Goal: Task Accomplishment & Management: Use online tool/utility

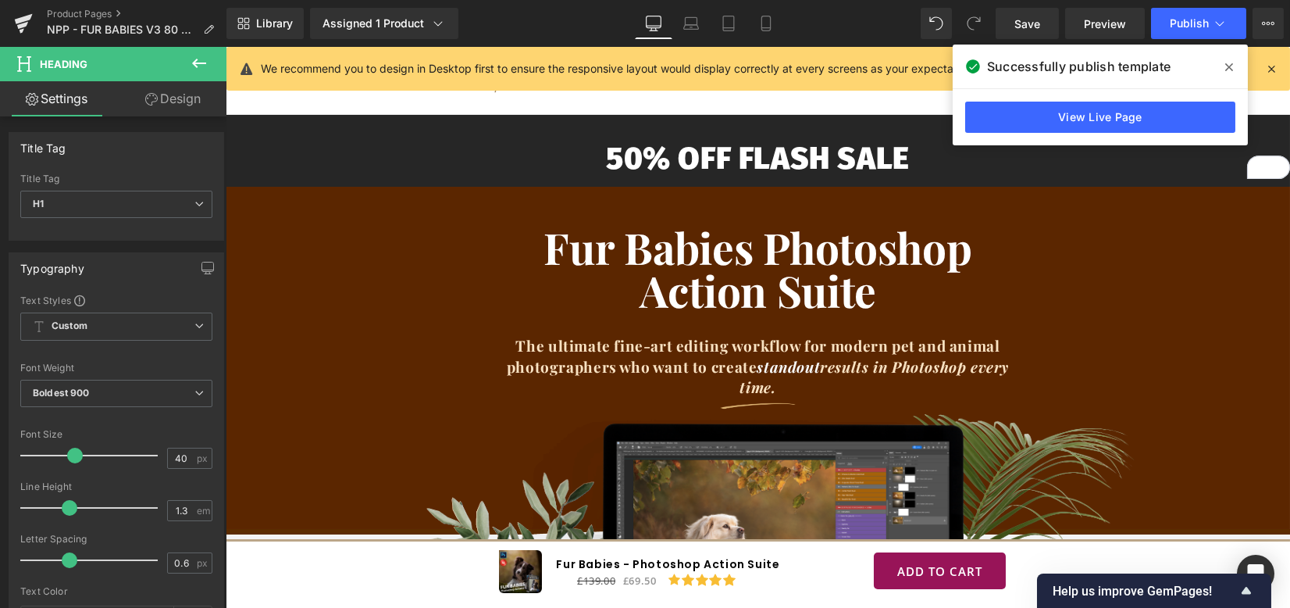
scroll to position [31, 0]
click at [20, 27] on icon at bounding box center [22, 25] width 11 height 7
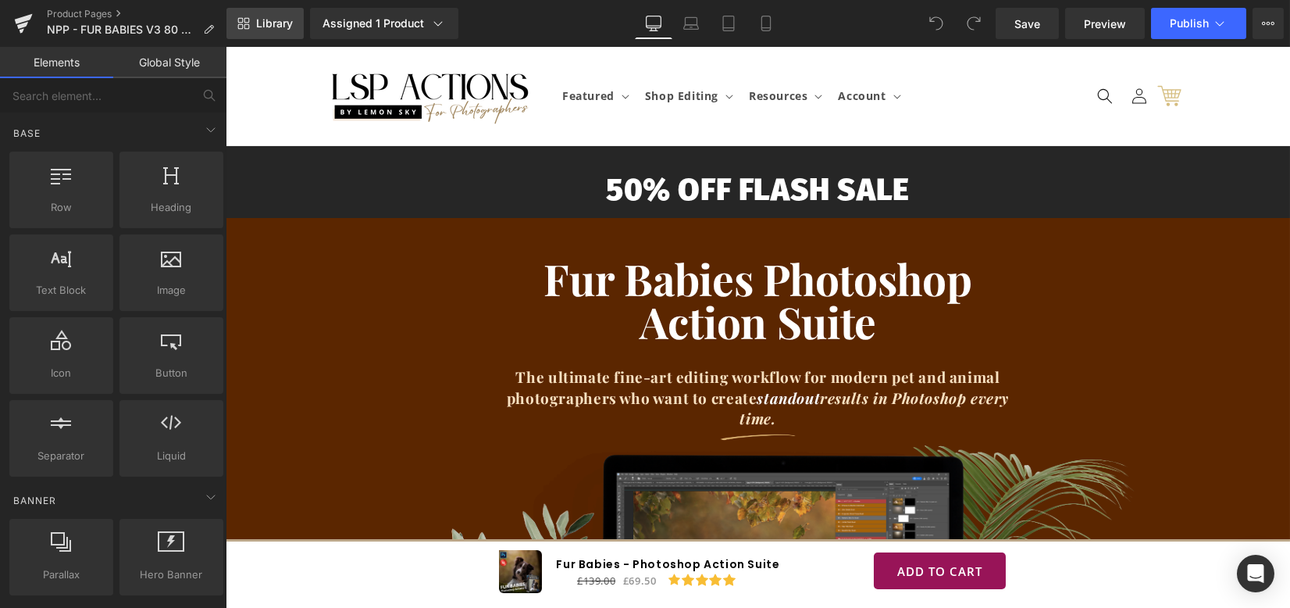
click at [266, 21] on span "Library" at bounding box center [274, 23] width 37 height 14
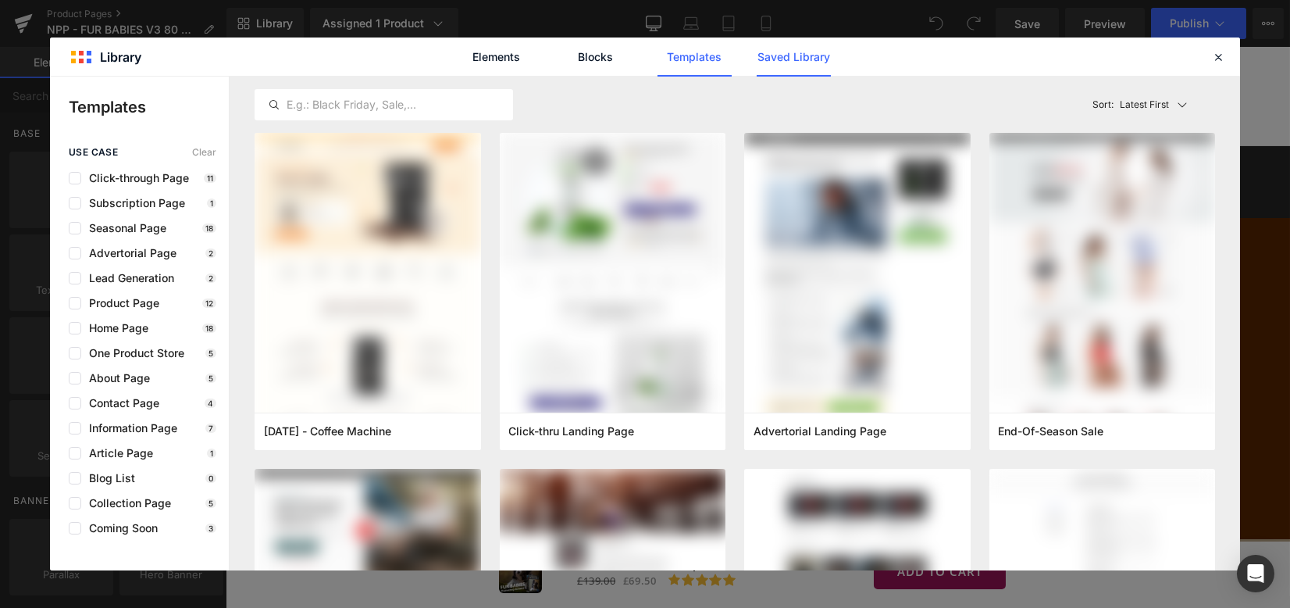
click at [795, 63] on link "Saved Library" at bounding box center [794, 56] width 74 height 39
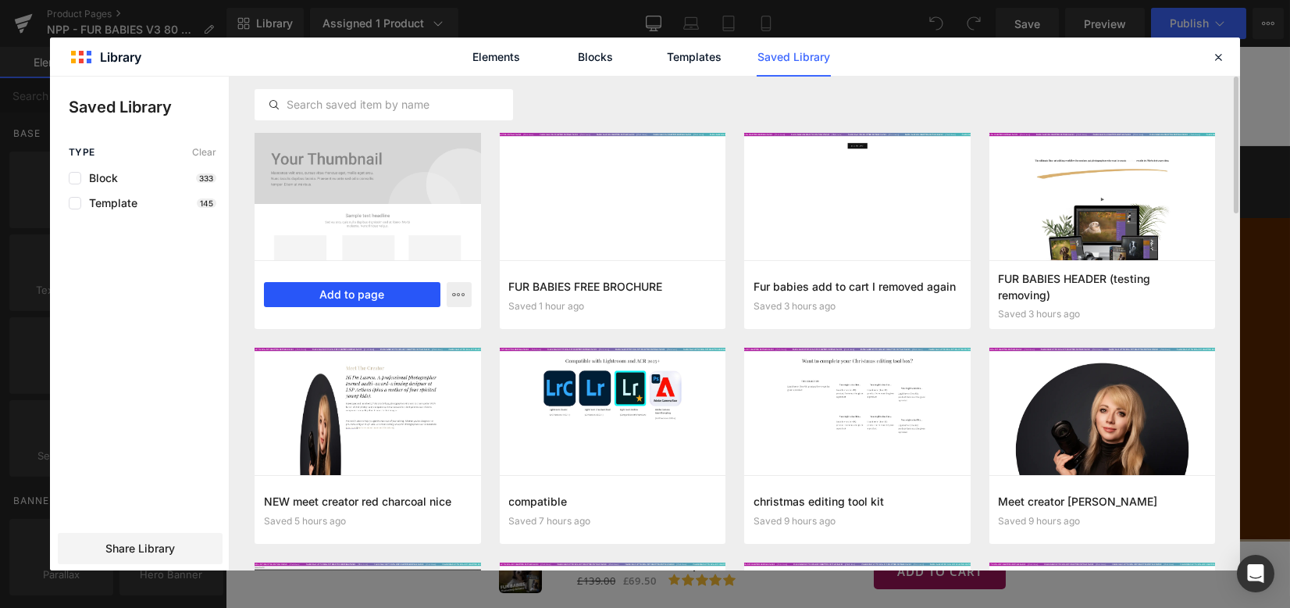
click at [365, 292] on button "Add to page" at bounding box center [352, 294] width 176 height 25
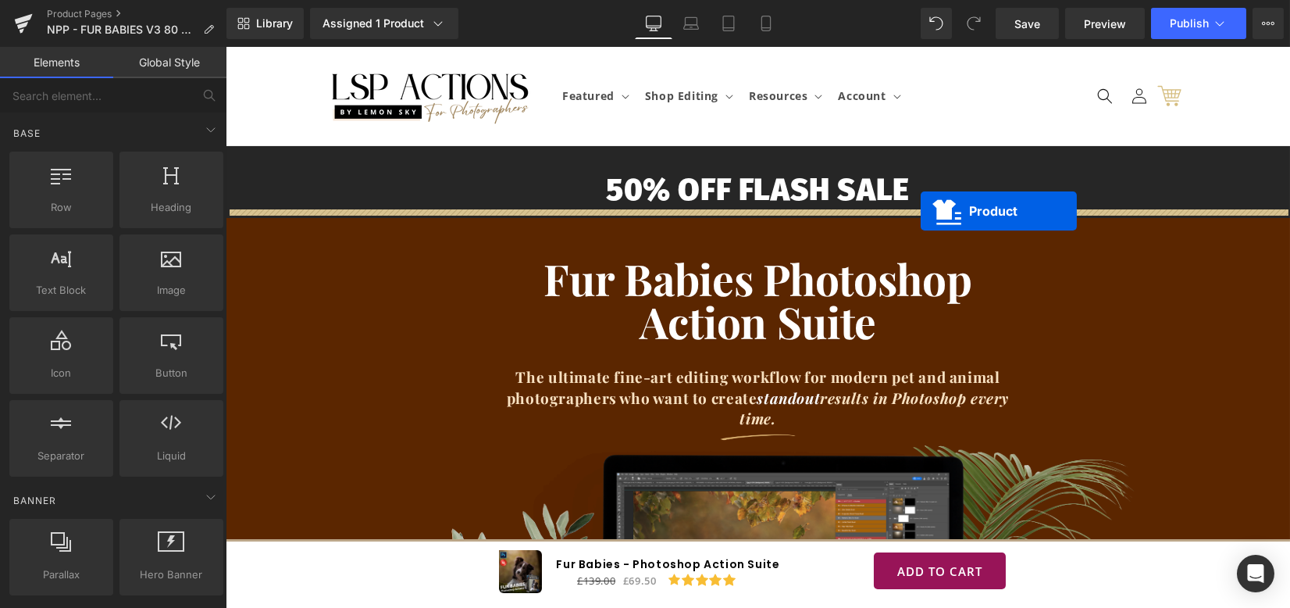
drag, startPoint x: 740, startPoint y: 133, endPoint x: 921, endPoint y: 211, distance: 197.3
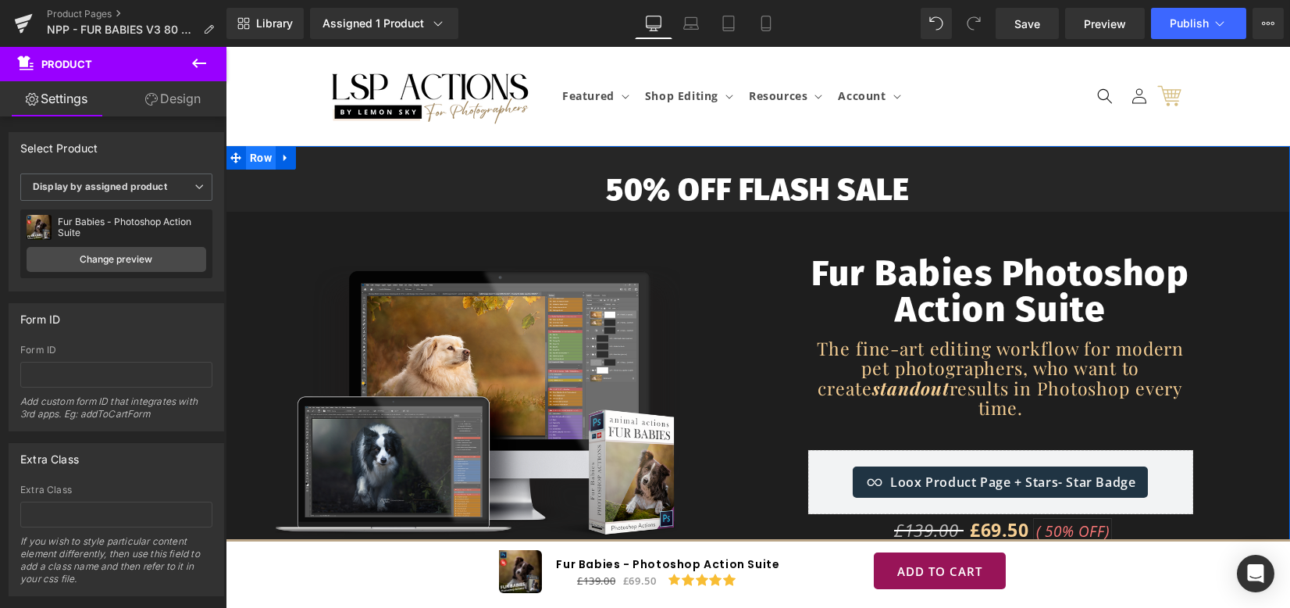
click at [264, 155] on span "Row" at bounding box center [261, 157] width 30 height 23
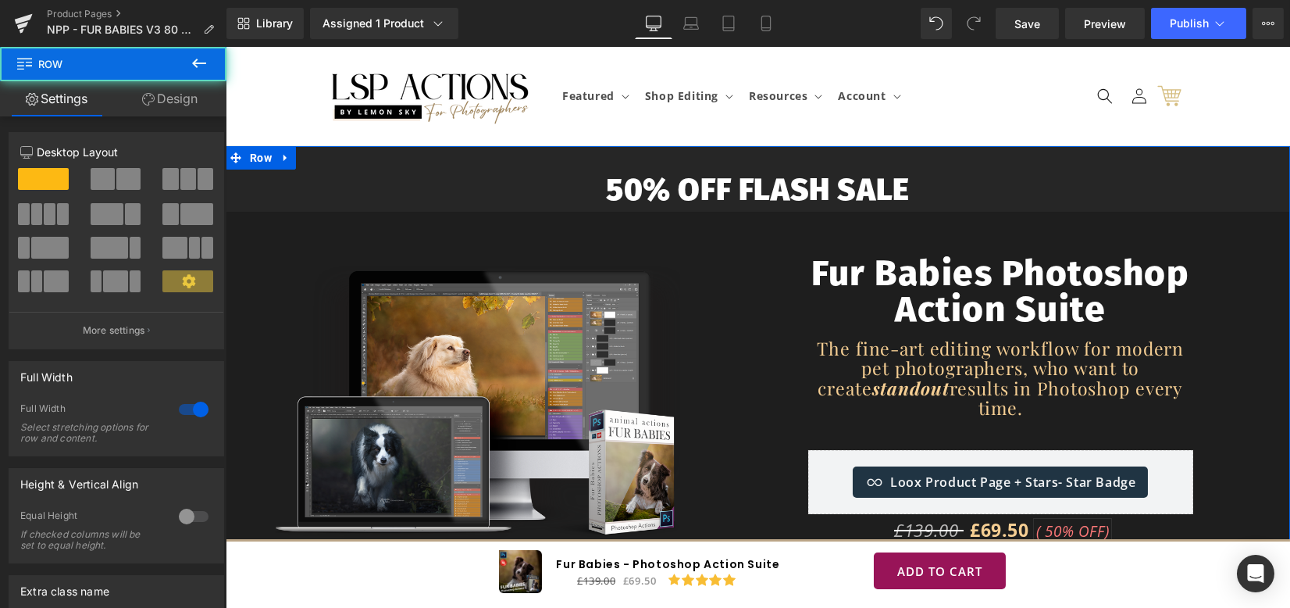
click at [166, 101] on link "Design" at bounding box center [169, 98] width 113 height 35
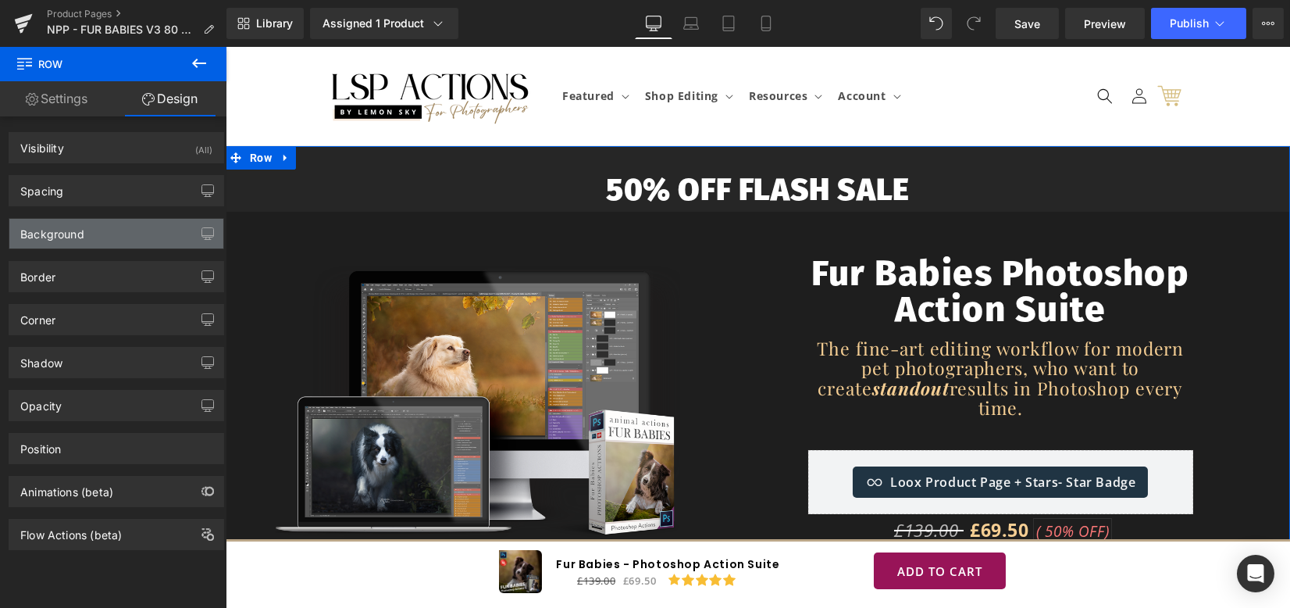
click at [47, 233] on div "Background" at bounding box center [52, 230] width 64 height 22
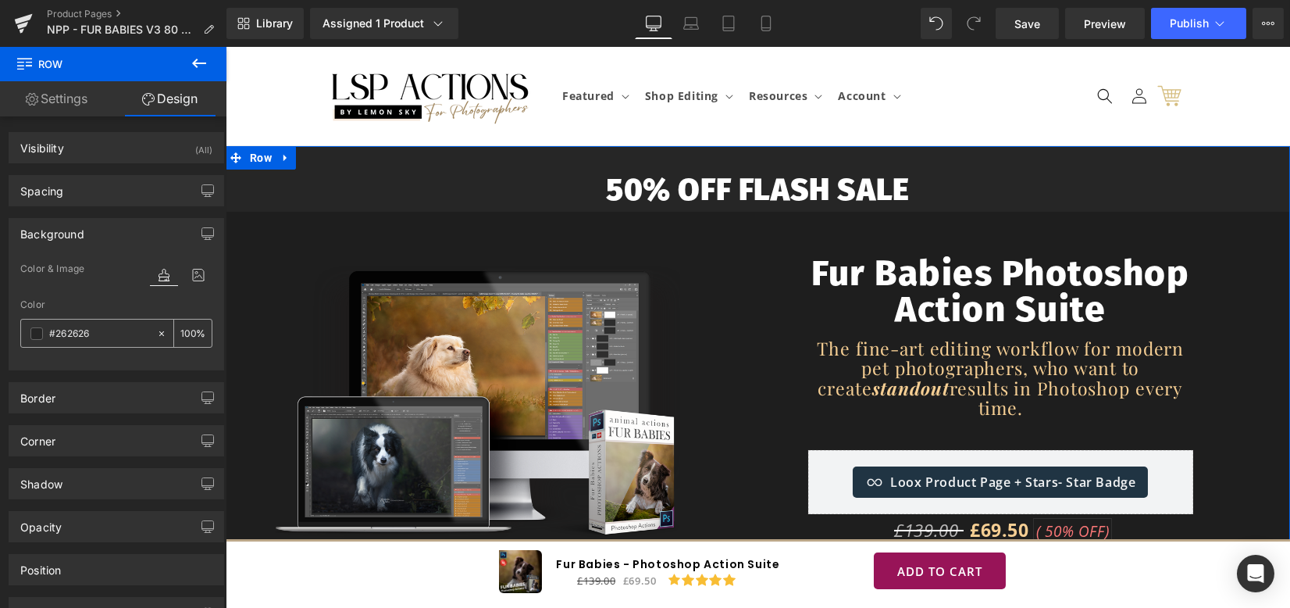
click at [32, 334] on span at bounding box center [36, 333] width 12 height 12
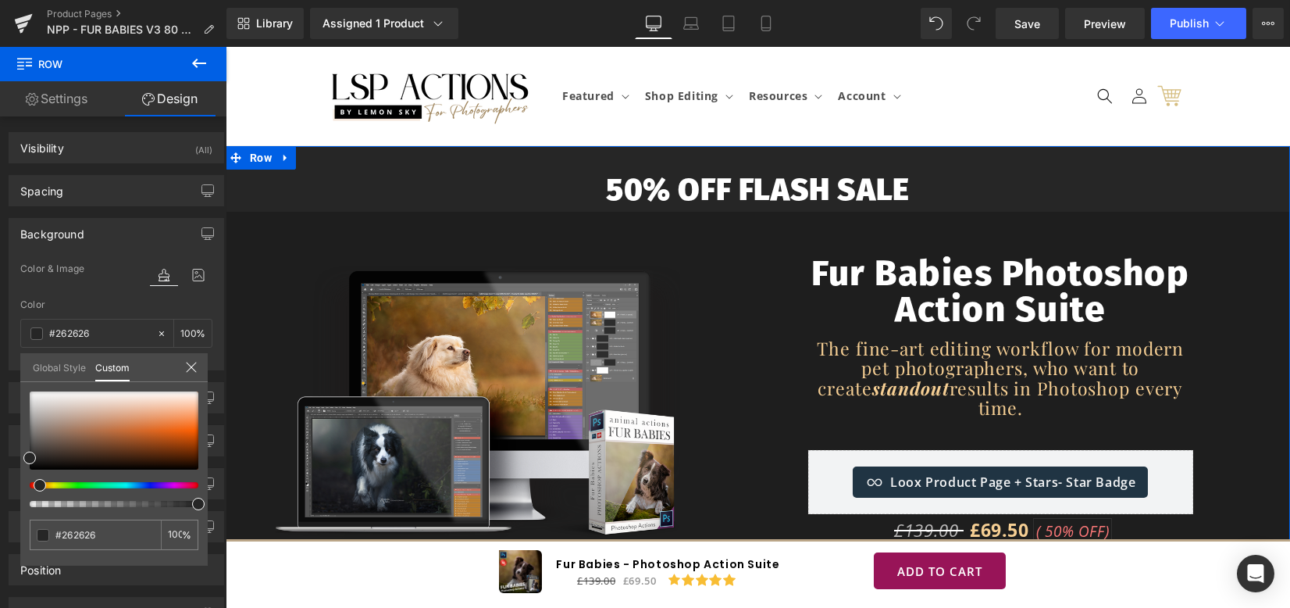
click at [38, 484] on span at bounding box center [40, 485] width 12 height 12
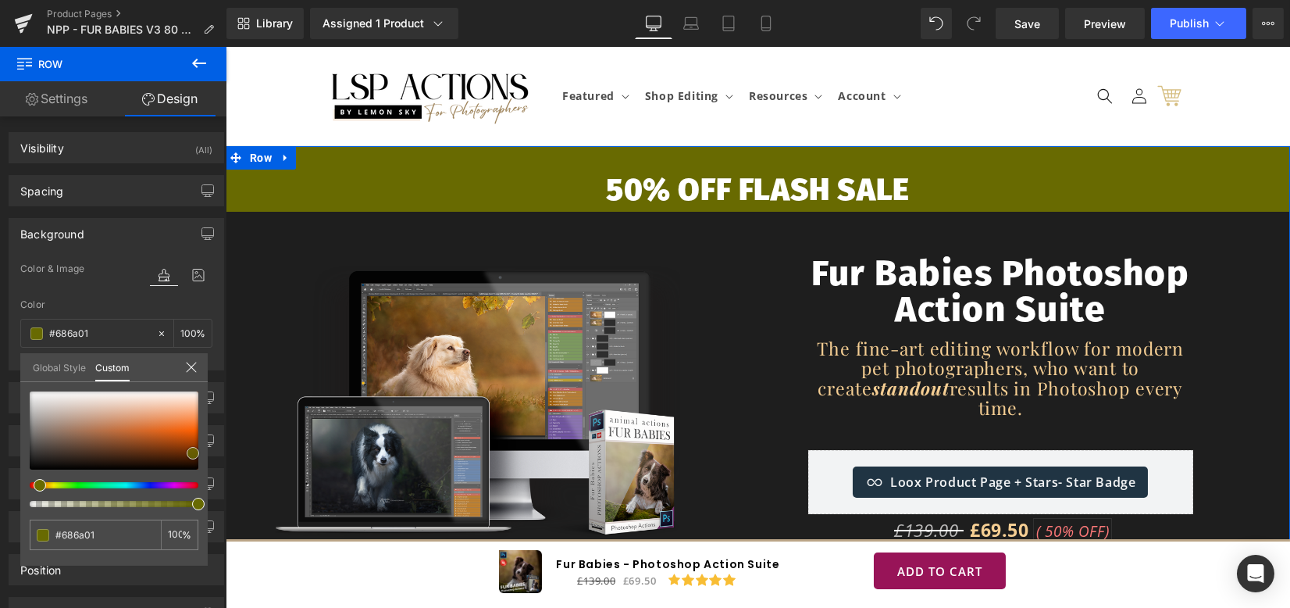
drag, startPoint x: 30, startPoint y: 458, endPoint x: 193, endPoint y: 453, distance: 163.3
click at [193, 453] on span at bounding box center [193, 453] width 12 height 12
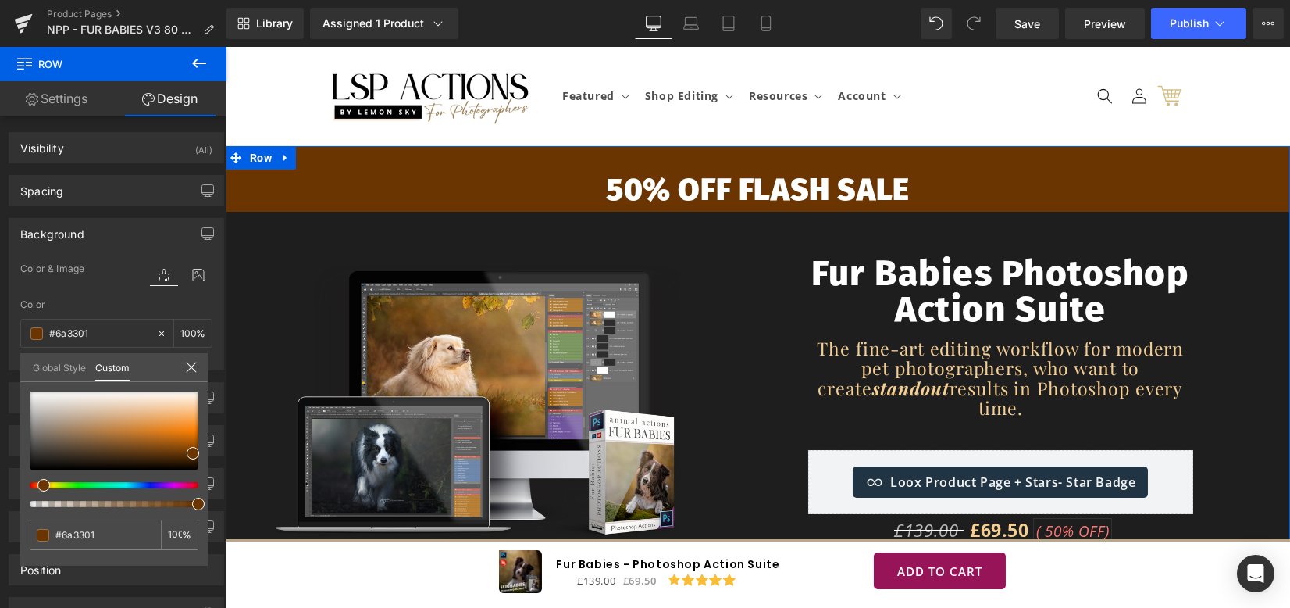
click at [41, 486] on span at bounding box center [43, 485] width 12 height 12
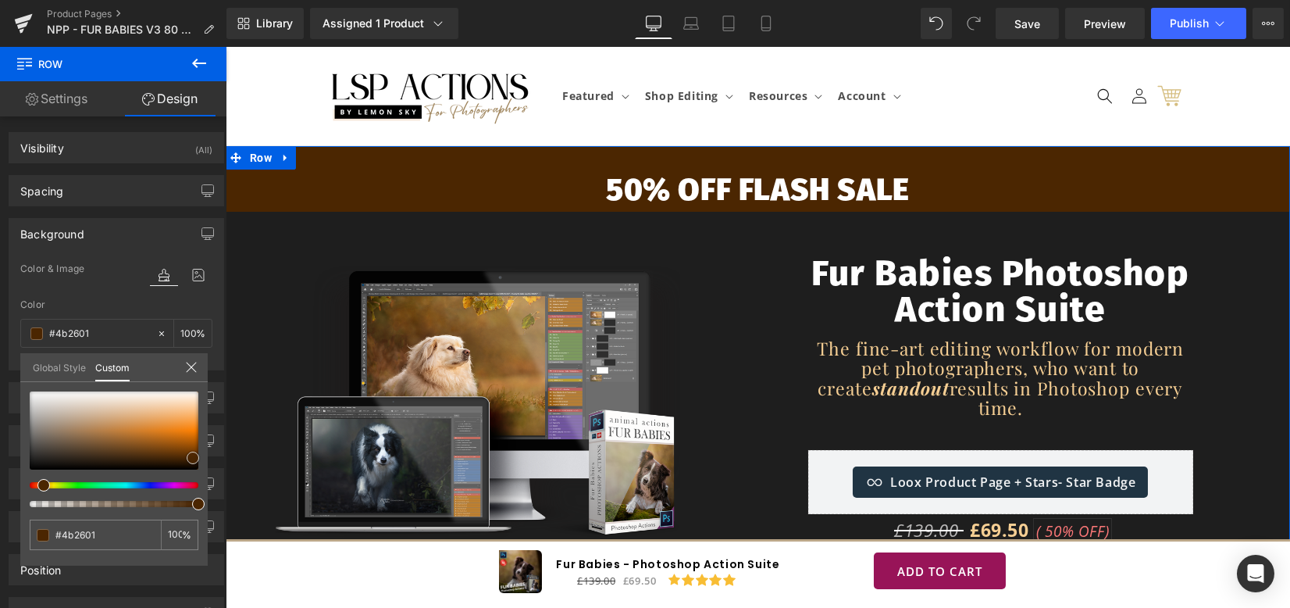
click at [195, 459] on span at bounding box center [193, 457] width 12 height 12
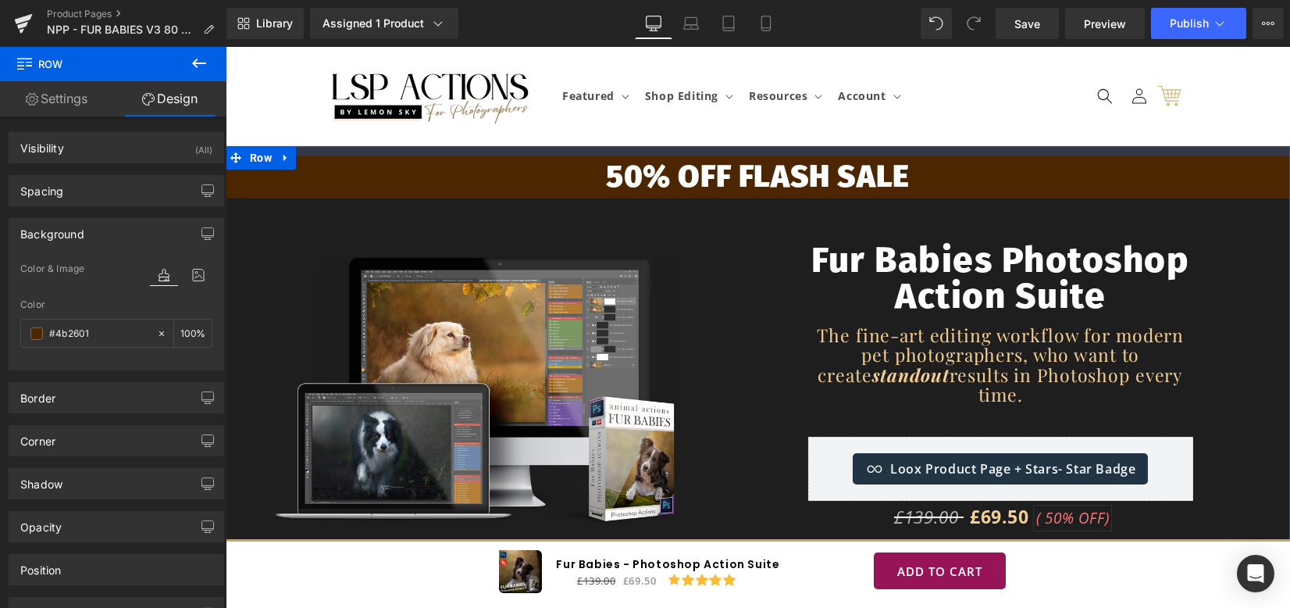
drag, startPoint x: 707, startPoint y: 152, endPoint x: 704, endPoint y: 138, distance: 13.5
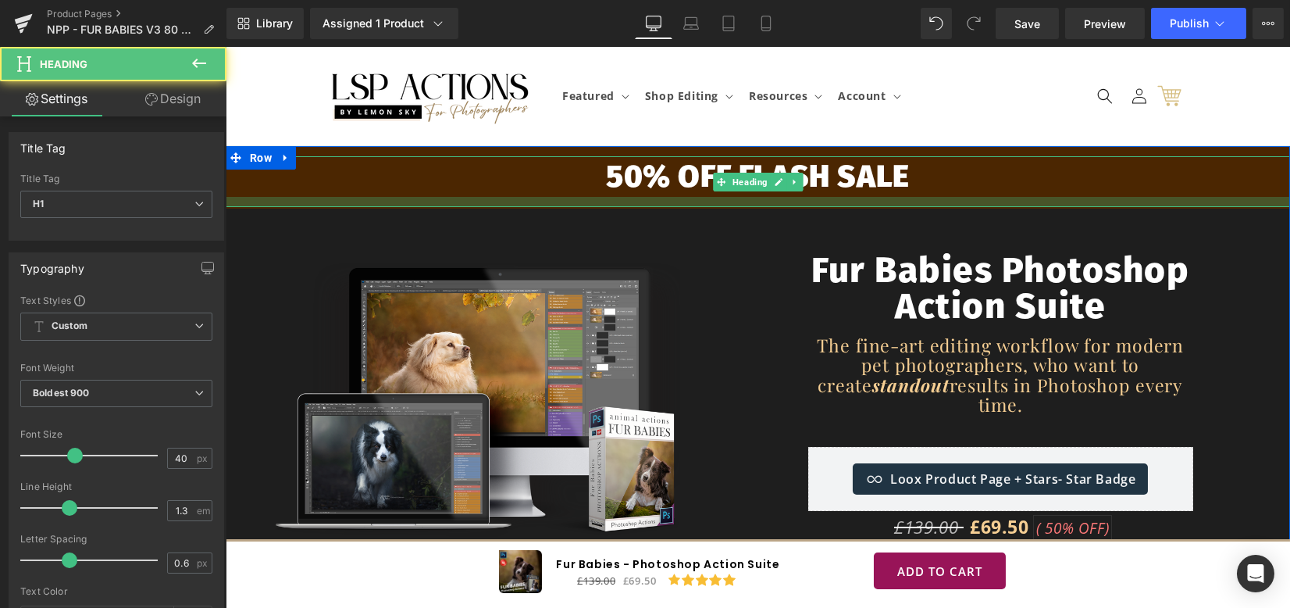
drag, startPoint x: 704, startPoint y: 193, endPoint x: 704, endPoint y: 203, distance: 10.2
click at [704, 203] on div at bounding box center [758, 202] width 1064 height 10
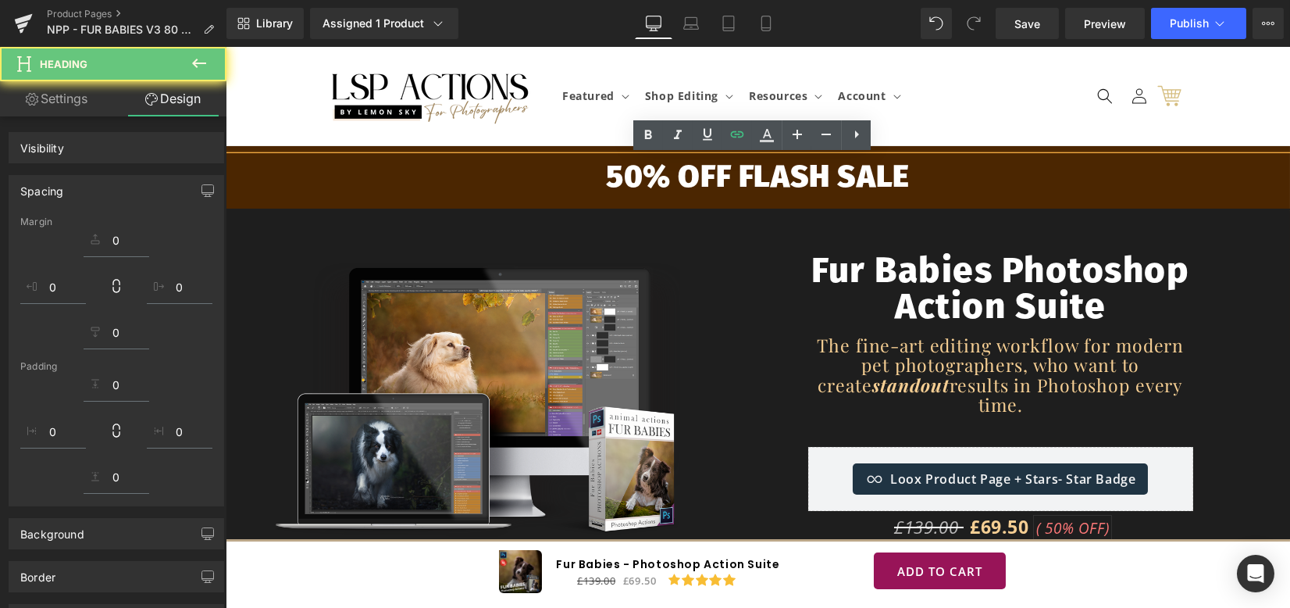
click at [855, 162] on h1 "50% OFF FLASH SALE" at bounding box center [758, 176] width 1064 height 41
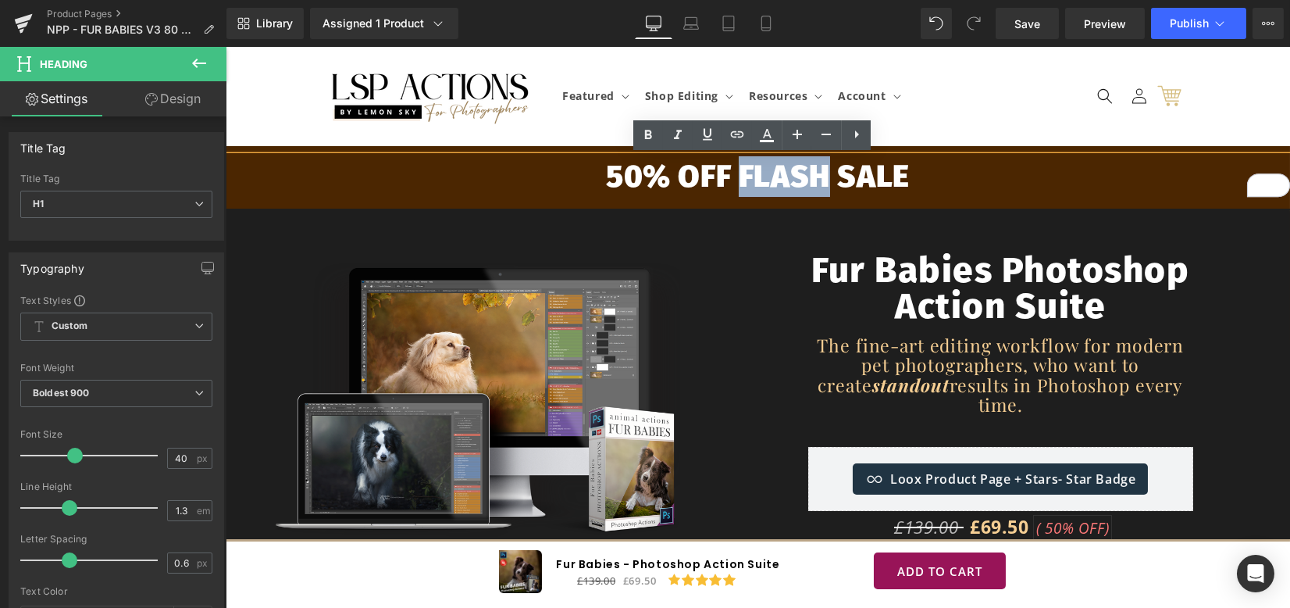
drag, startPoint x: 822, startPoint y: 176, endPoint x: 739, endPoint y: 179, distance: 82.8
click at [733, 174] on h1 "50% OFF FLASH SALE" at bounding box center [758, 176] width 1064 height 41
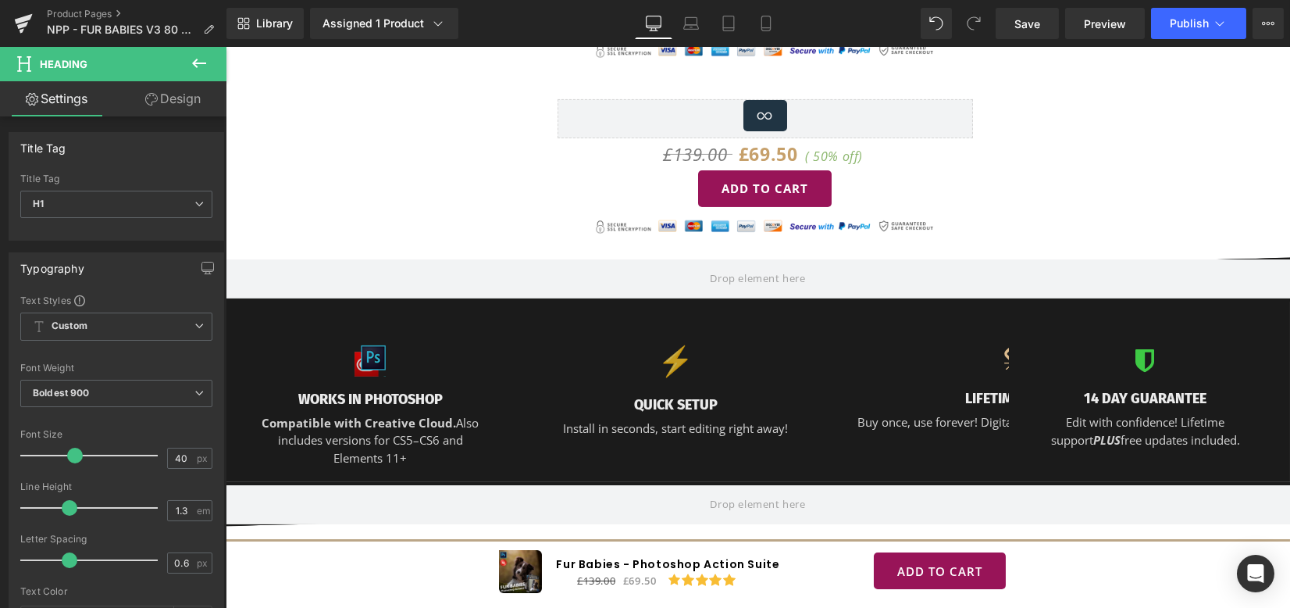
scroll to position [1978, 0]
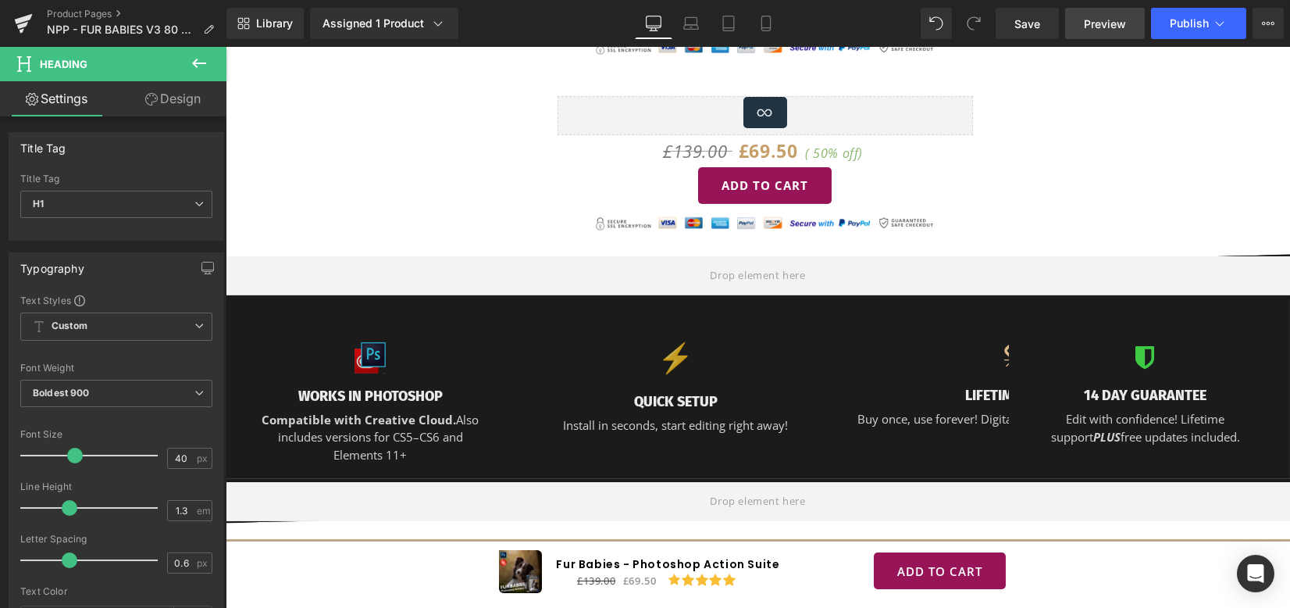
click at [1089, 21] on span "Preview" at bounding box center [1105, 24] width 42 height 16
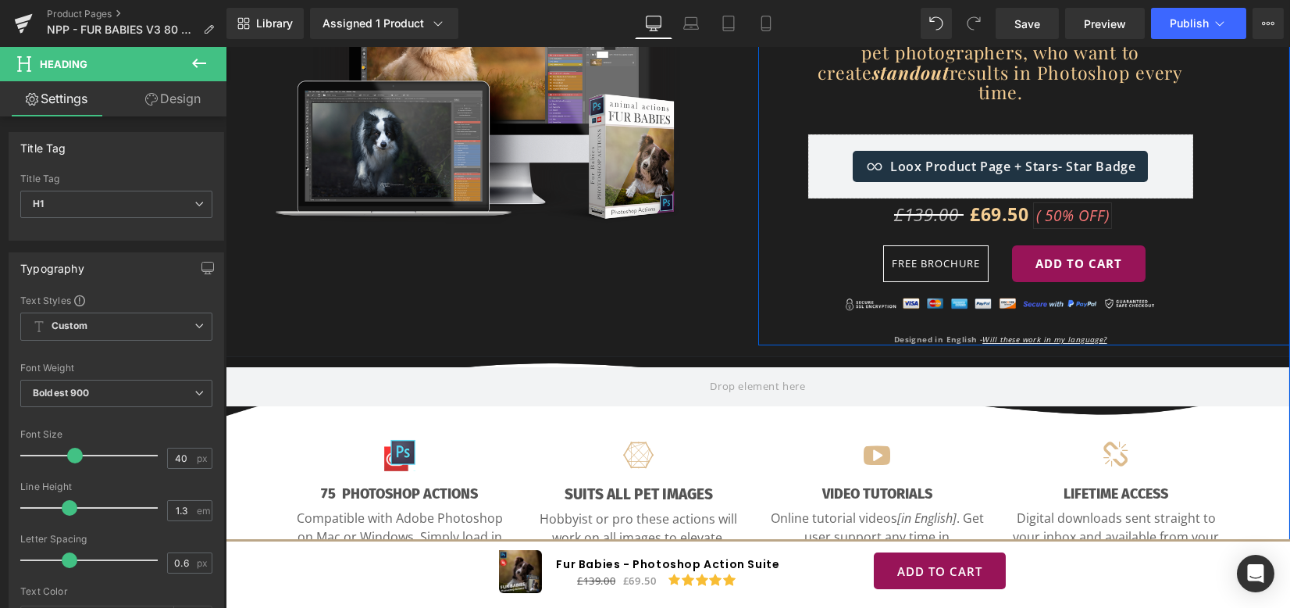
scroll to position [520, 0]
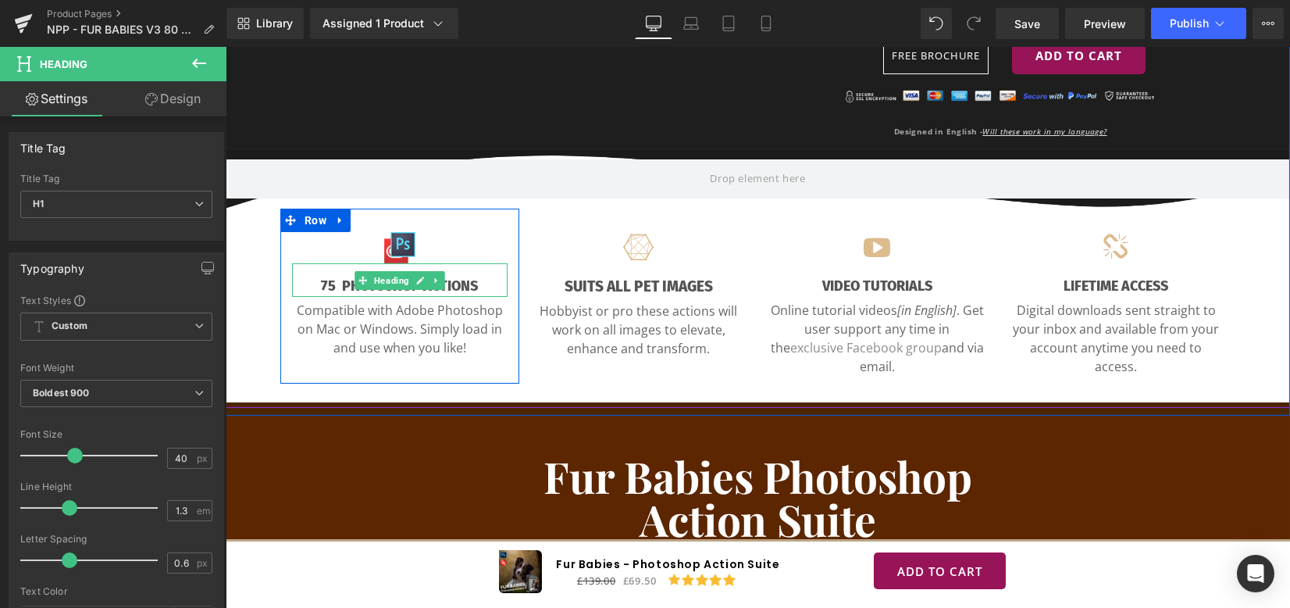
click at [325, 276] on h3 "75 PHOTOSHOP ACTIONS" at bounding box center [400, 286] width 216 height 21
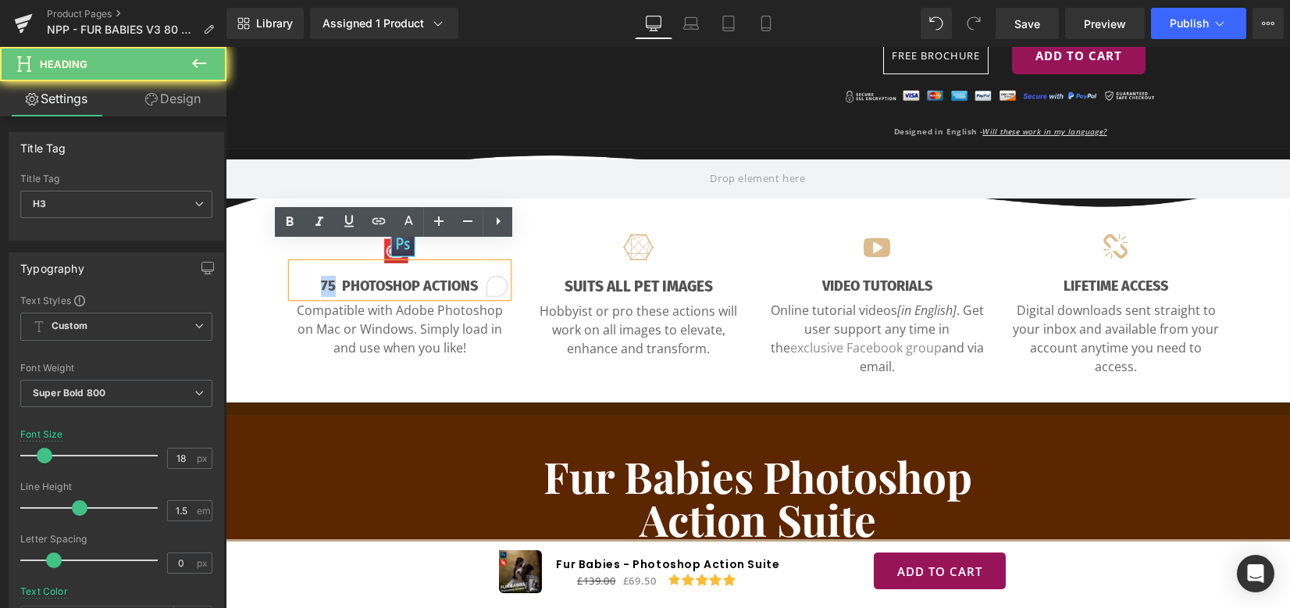
click at [313, 276] on h3 "75 PHOTOSHOP ACTIONS" at bounding box center [400, 286] width 216 height 21
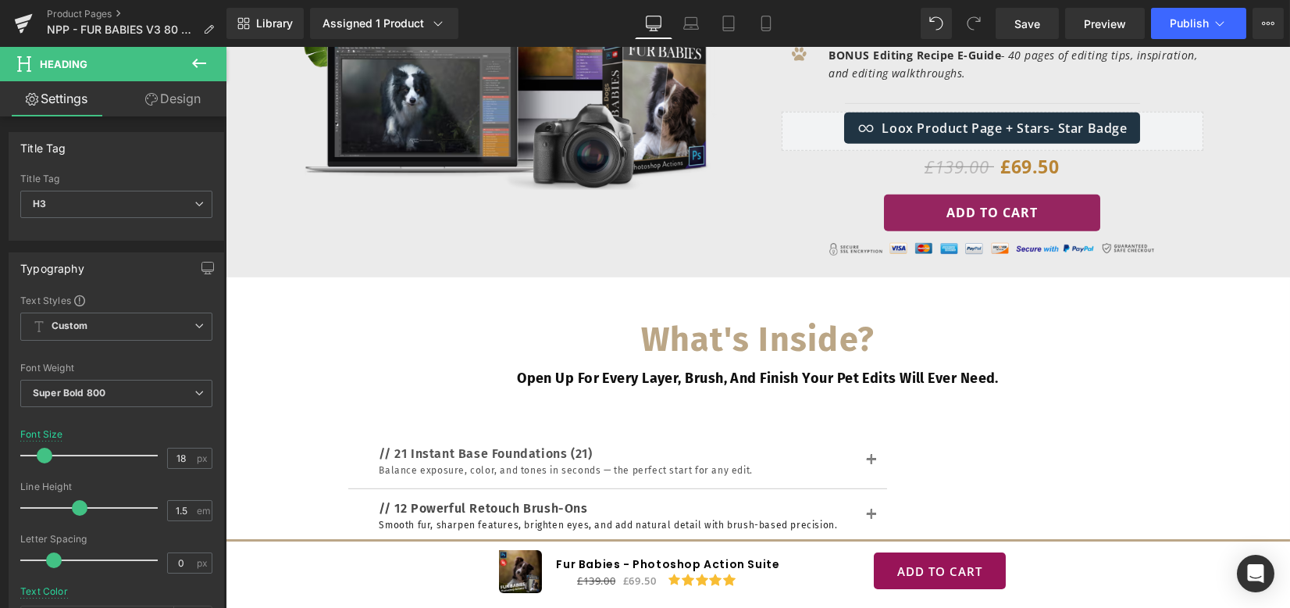
scroll to position [4790, 0]
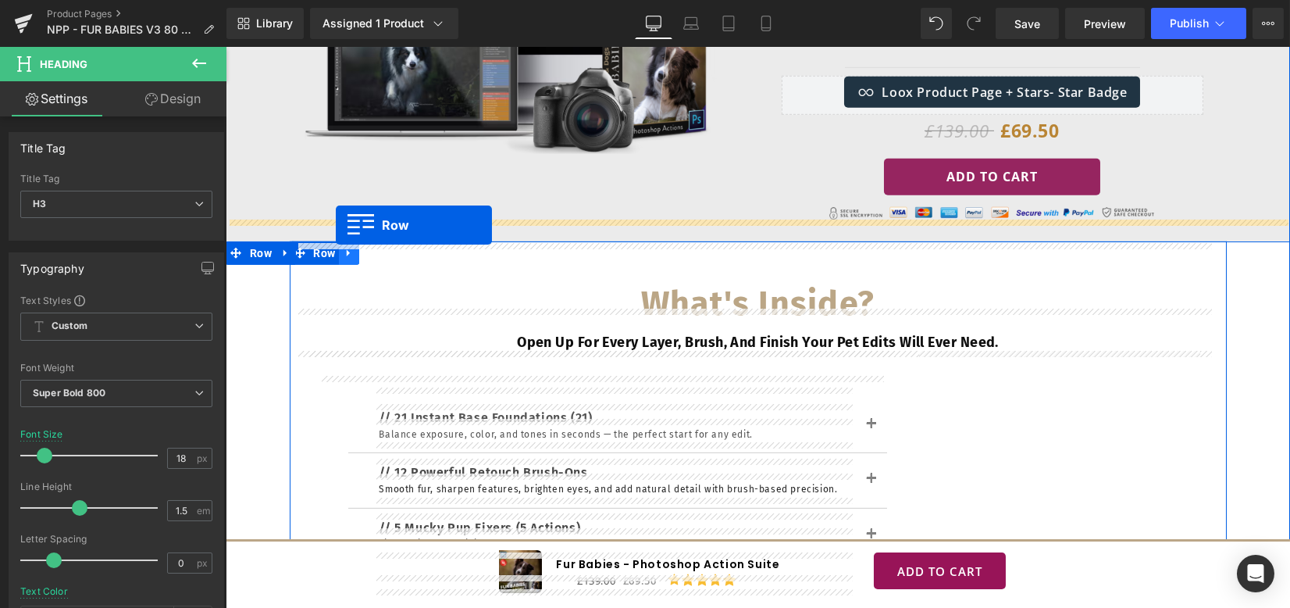
drag, startPoint x: 259, startPoint y: 291, endPoint x: 336, endPoint y: 225, distance: 100.8
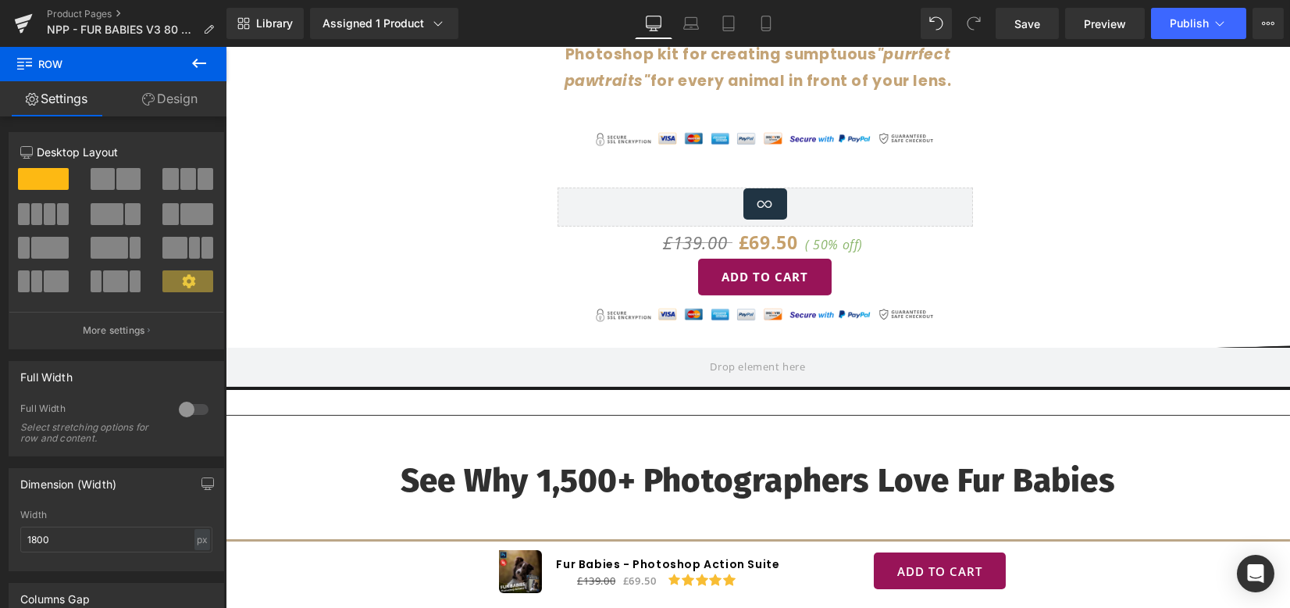
scroll to position [2000, 0]
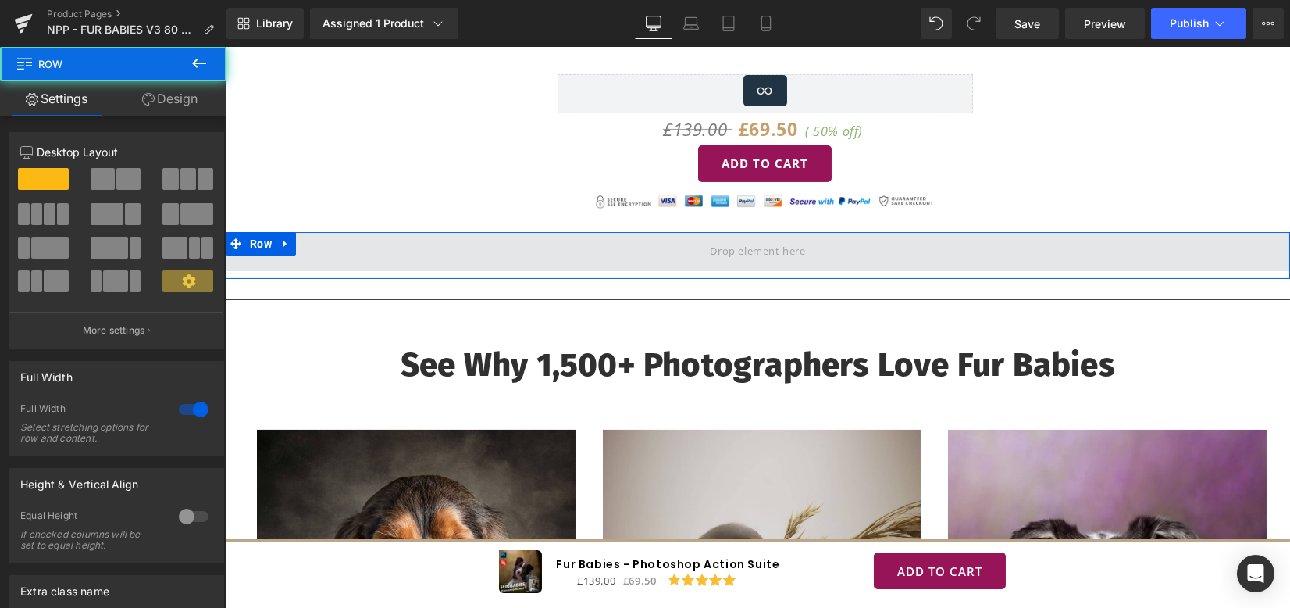
click at [629, 241] on span at bounding box center [758, 251] width 1064 height 39
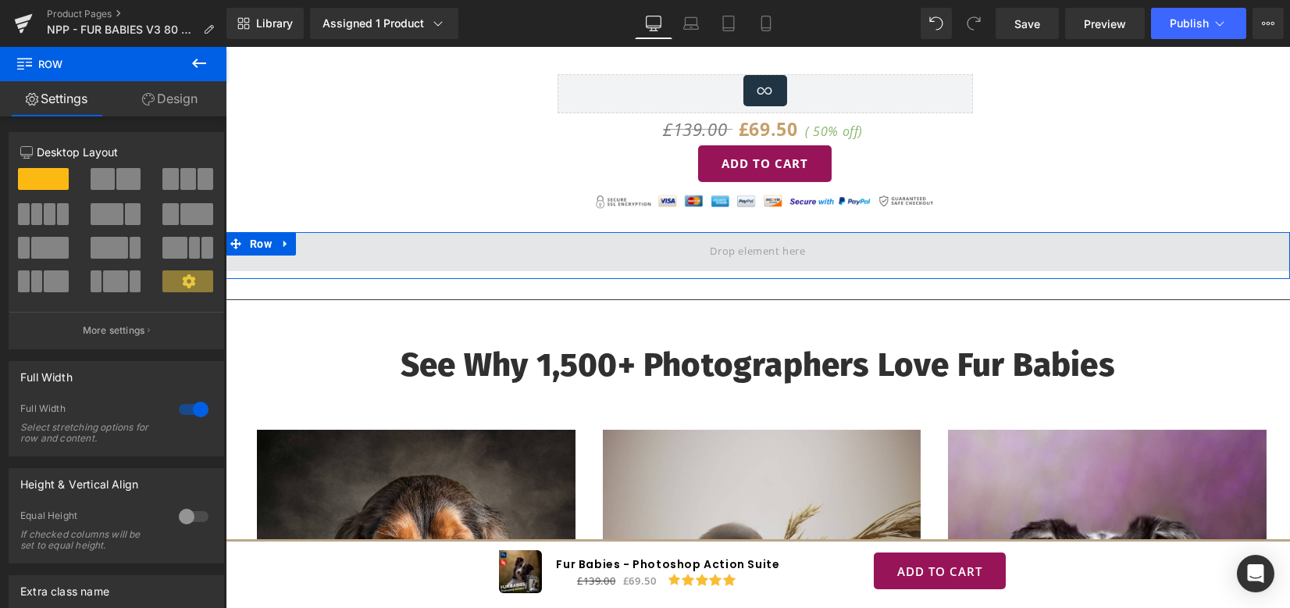
click at [743, 238] on span at bounding box center [757, 251] width 106 height 26
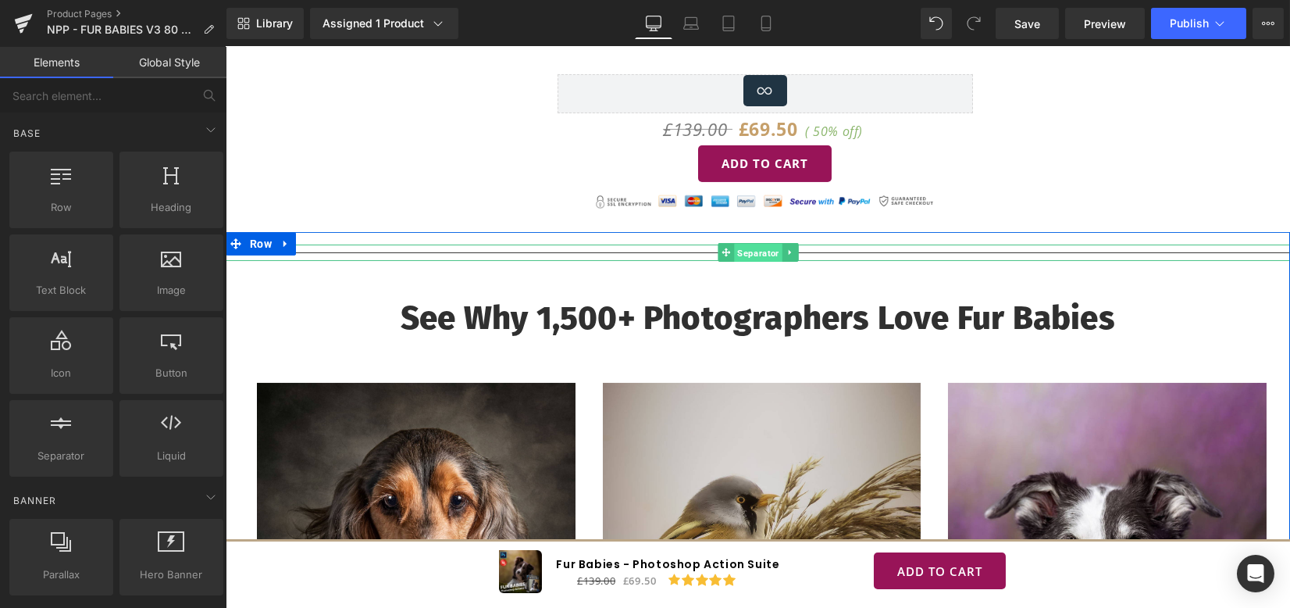
click at [747, 244] on span "Separator" at bounding box center [758, 253] width 48 height 19
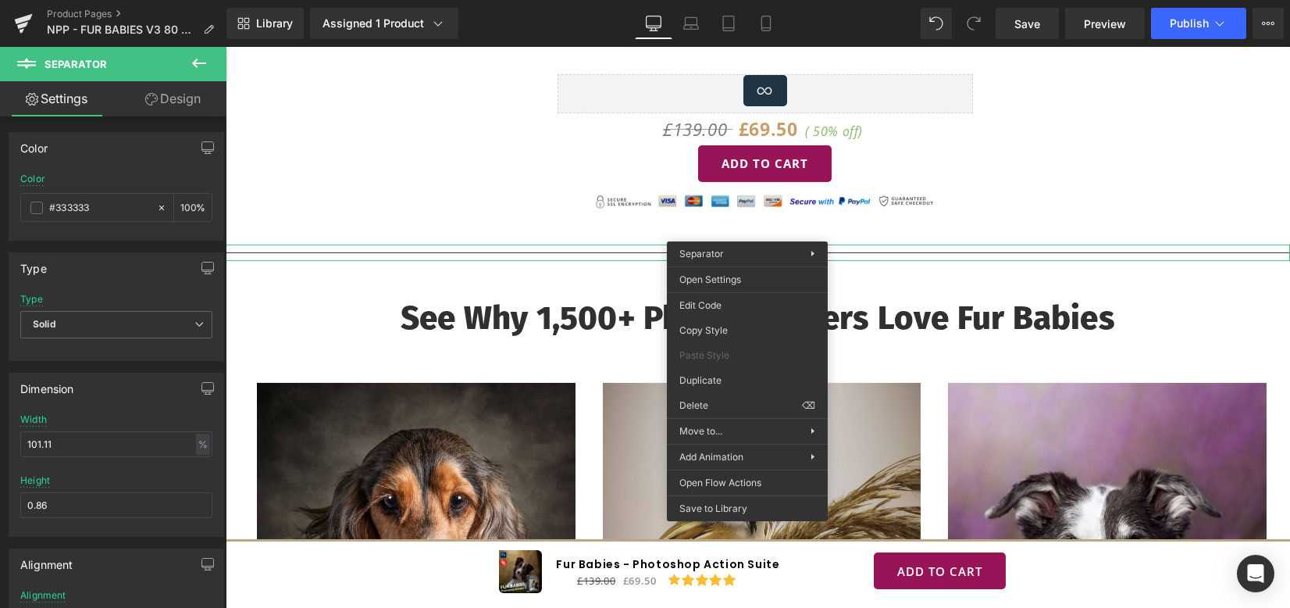
click at [920, 189] on img at bounding box center [764, 199] width 341 height 29
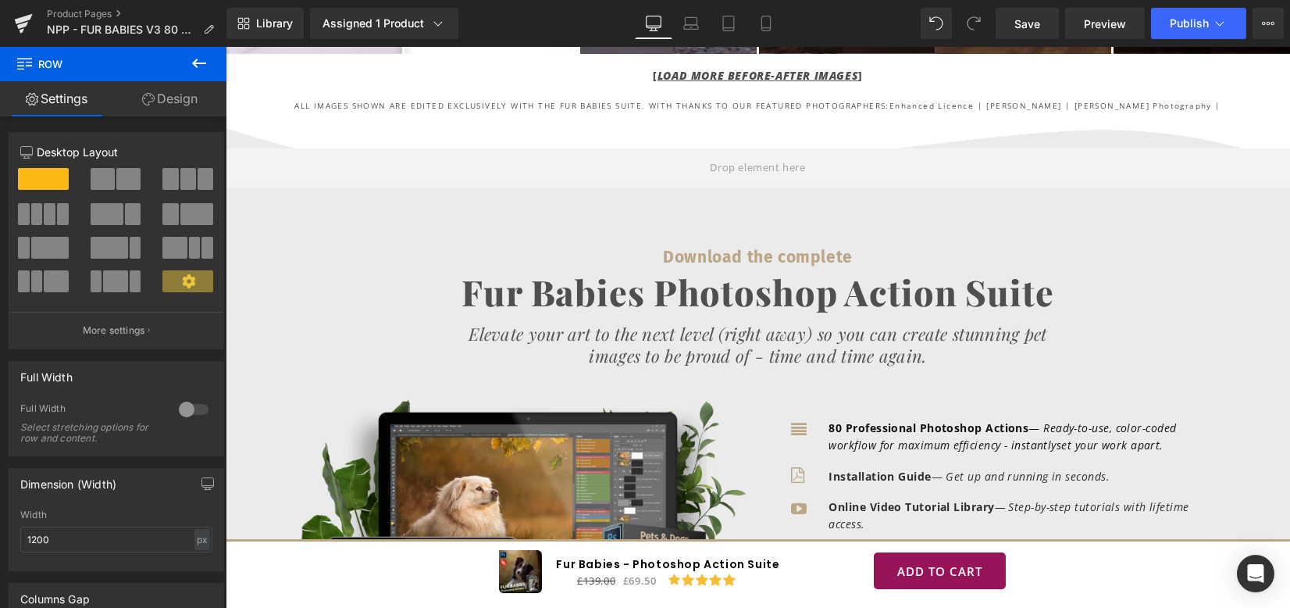
scroll to position [4252, 0]
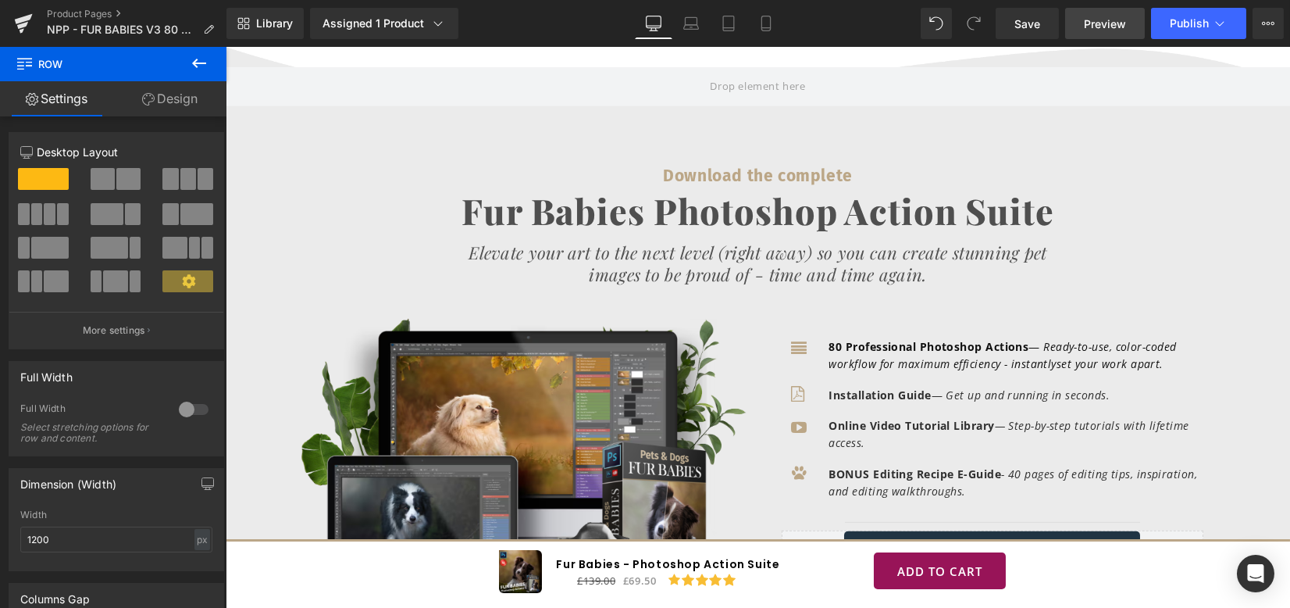
drag, startPoint x: 1043, startPoint y: 32, endPoint x: 1141, endPoint y: 25, distance: 98.7
click at [1043, 32] on link "Save" at bounding box center [1027, 23] width 63 height 31
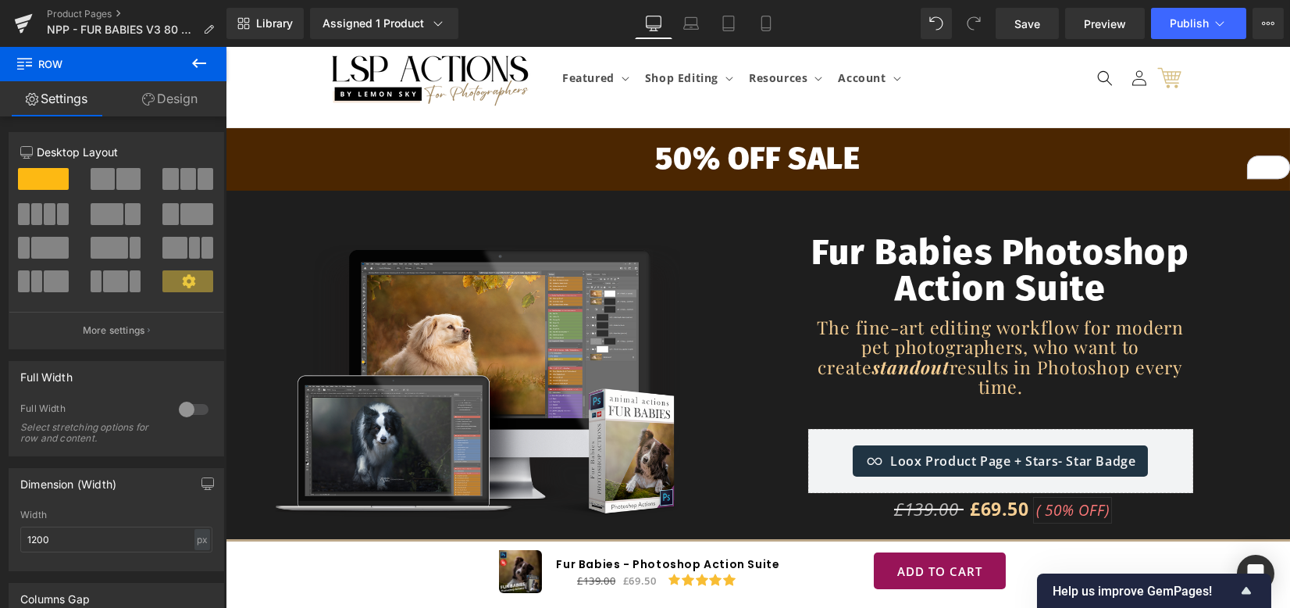
scroll to position [0, 0]
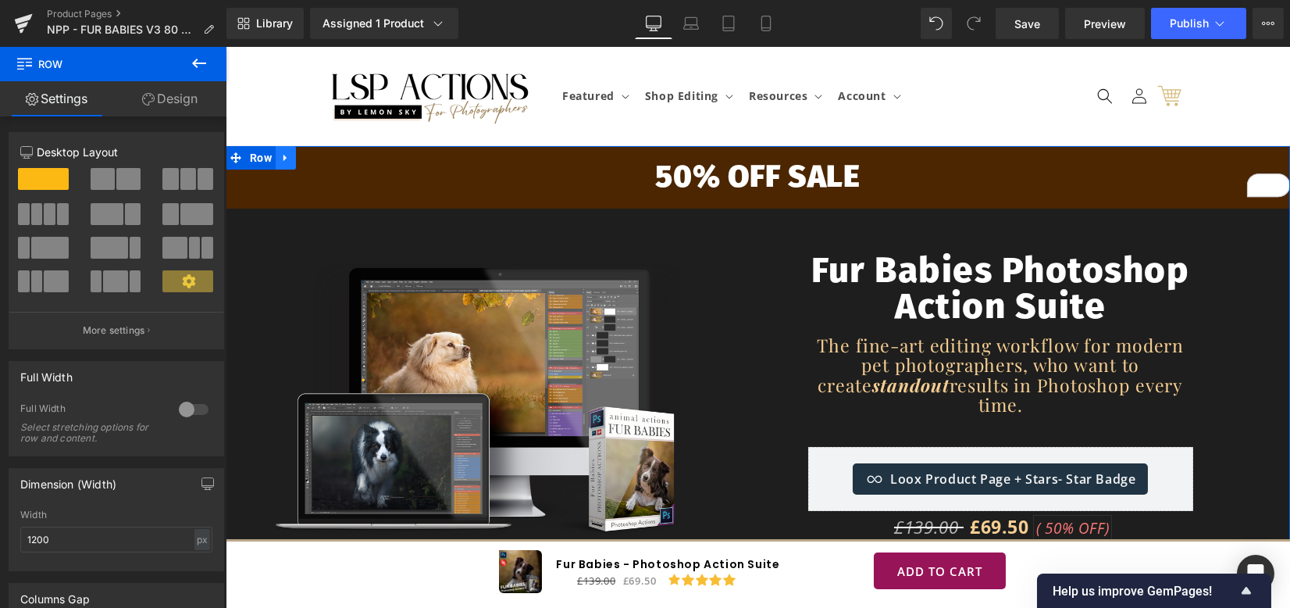
click at [285, 152] on icon at bounding box center [285, 158] width 11 height 12
click at [316, 162] on link at bounding box center [326, 157] width 20 height 23
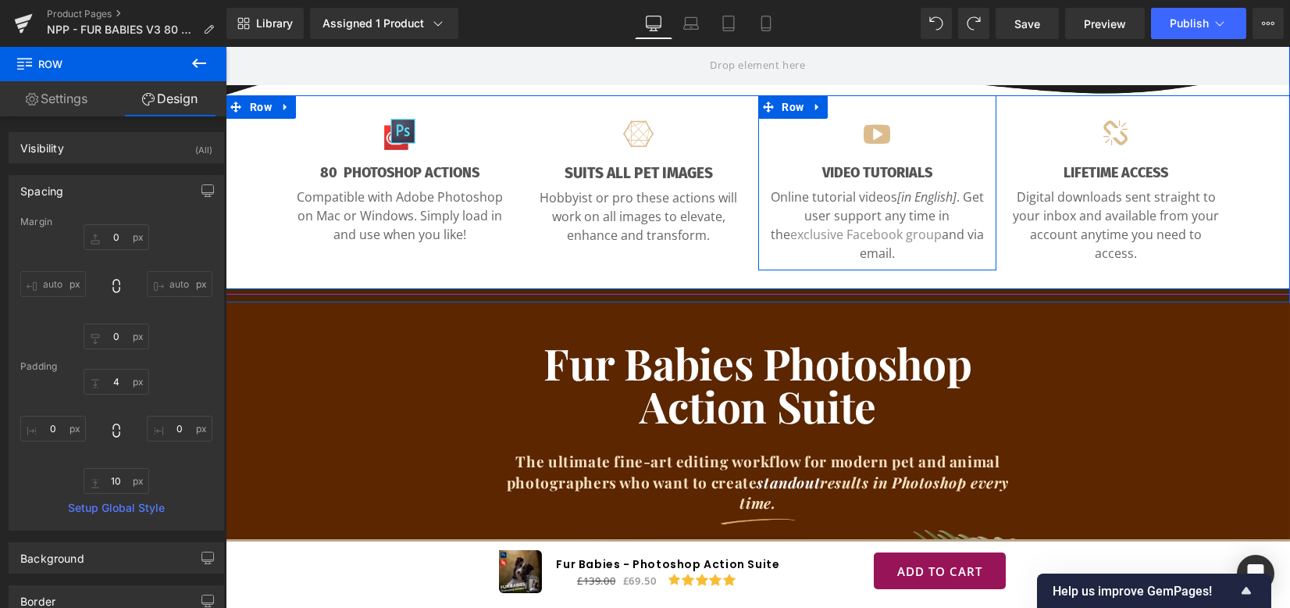
scroll to position [625, 0]
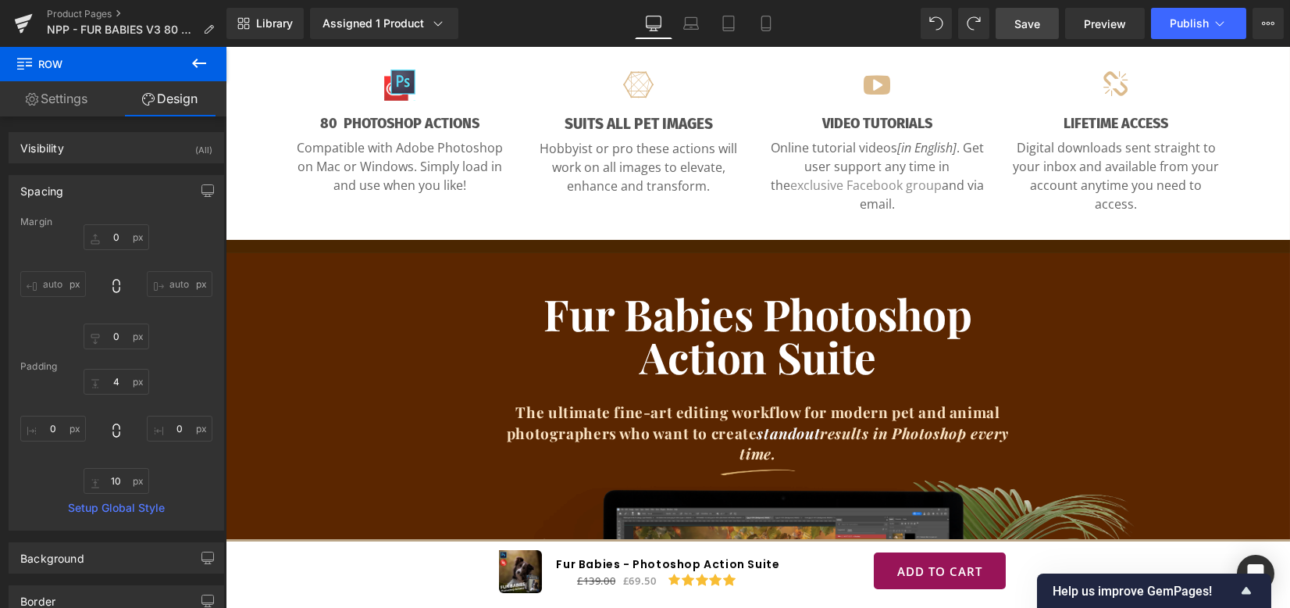
click at [1027, 8] on link "Save" at bounding box center [1027, 23] width 63 height 31
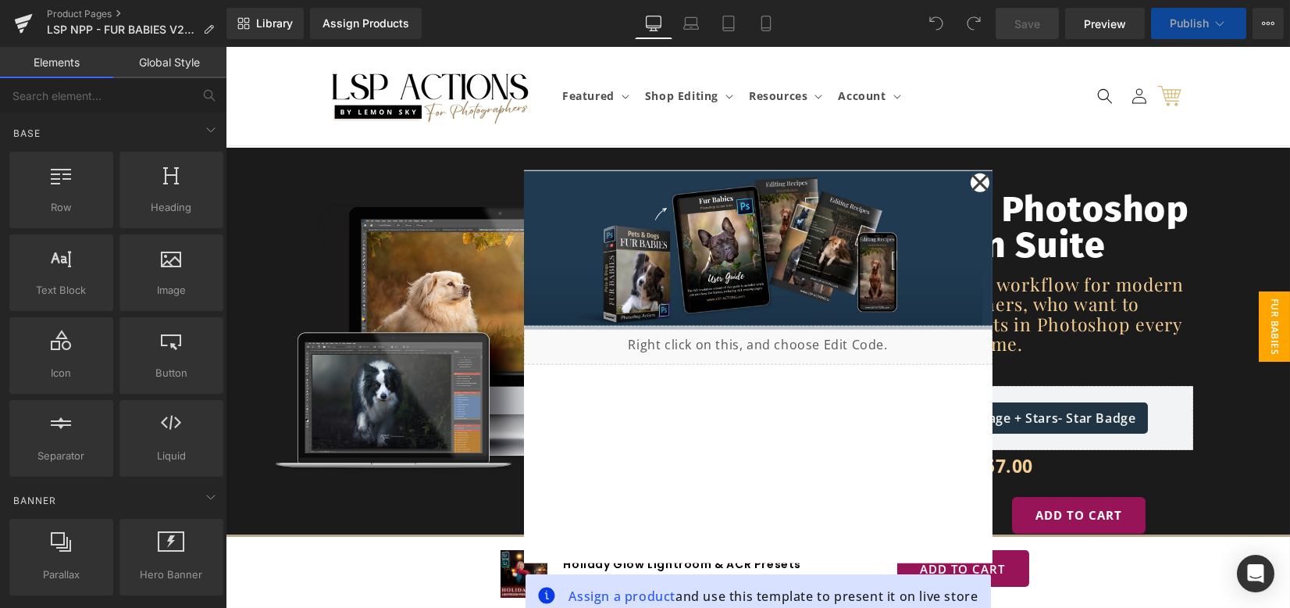
click at [1264, 308] on span "FUR BABIES BROCHURE" at bounding box center [1259, 326] width 62 height 70
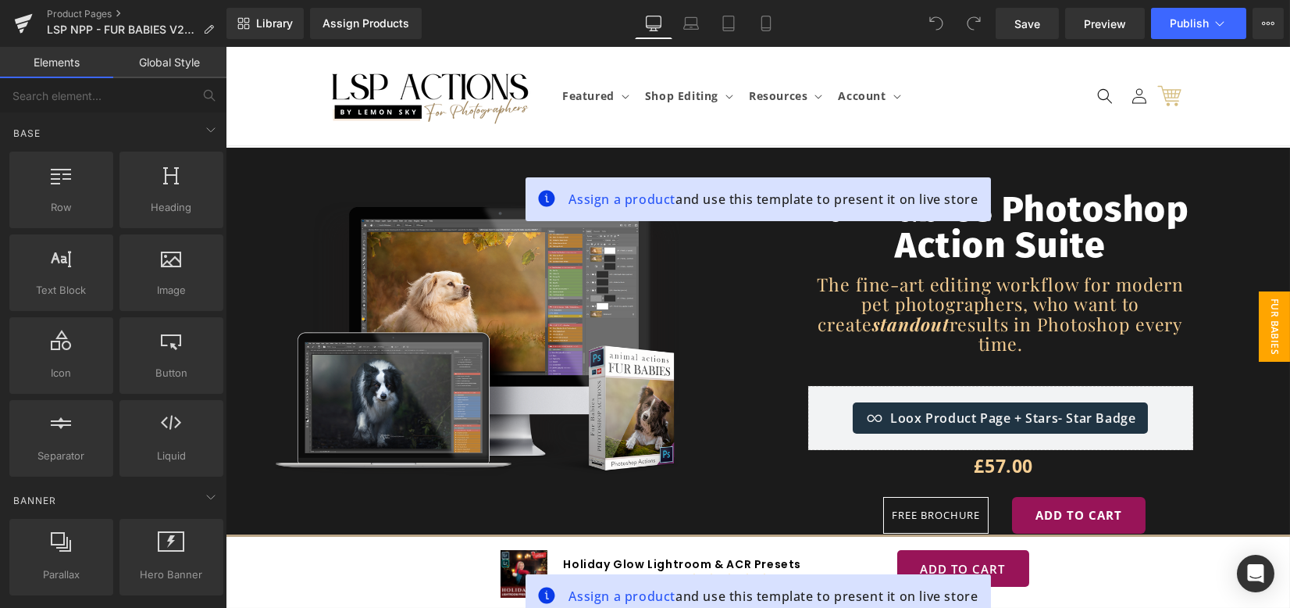
click at [1256, 319] on span "FUR BABIES BROCHURE" at bounding box center [1259, 326] width 62 height 70
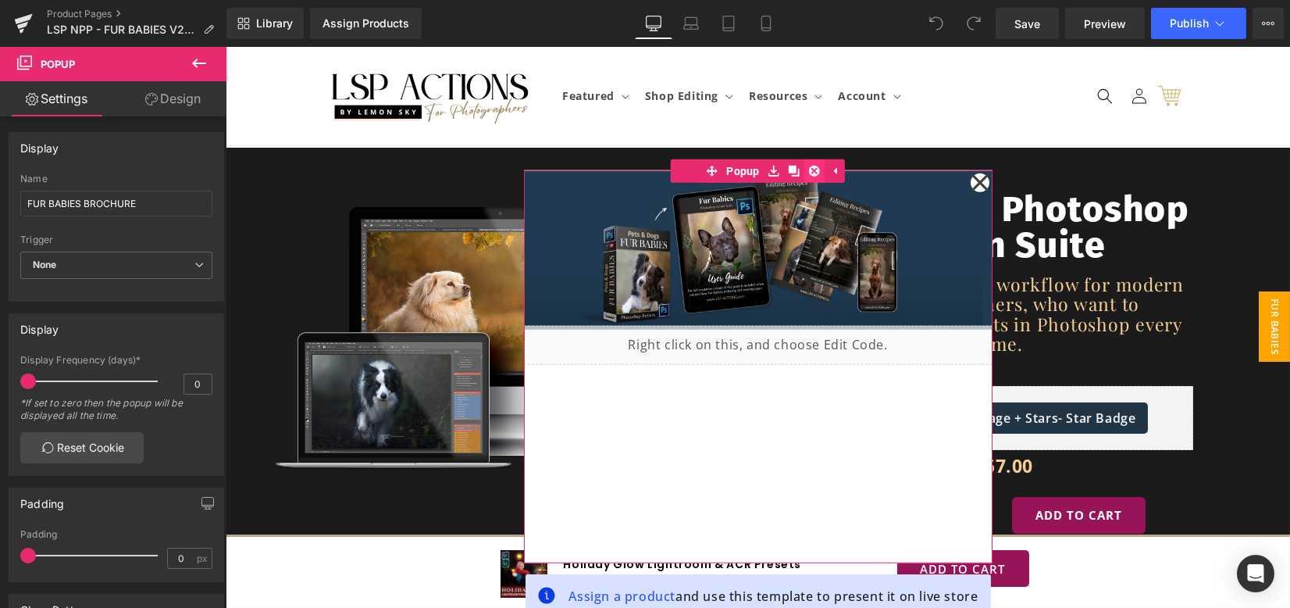
click at [809, 174] on icon at bounding box center [814, 171] width 11 height 11
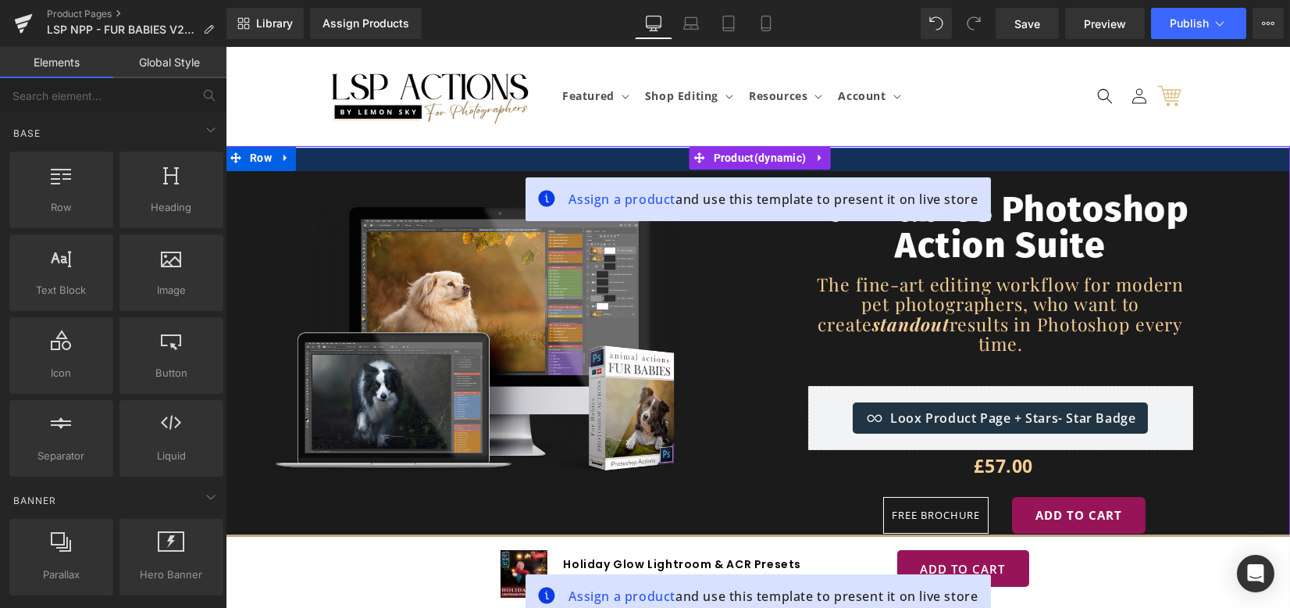
click at [600, 159] on div at bounding box center [758, 159] width 1064 height 23
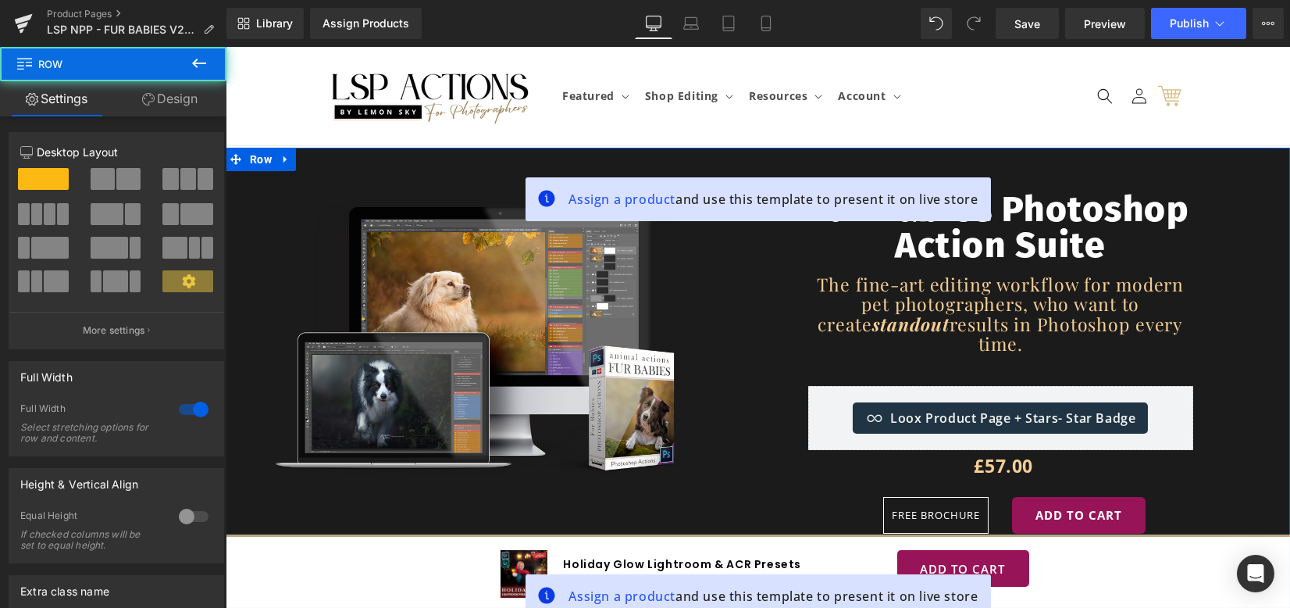
click at [173, 105] on link "Design" at bounding box center [169, 98] width 113 height 35
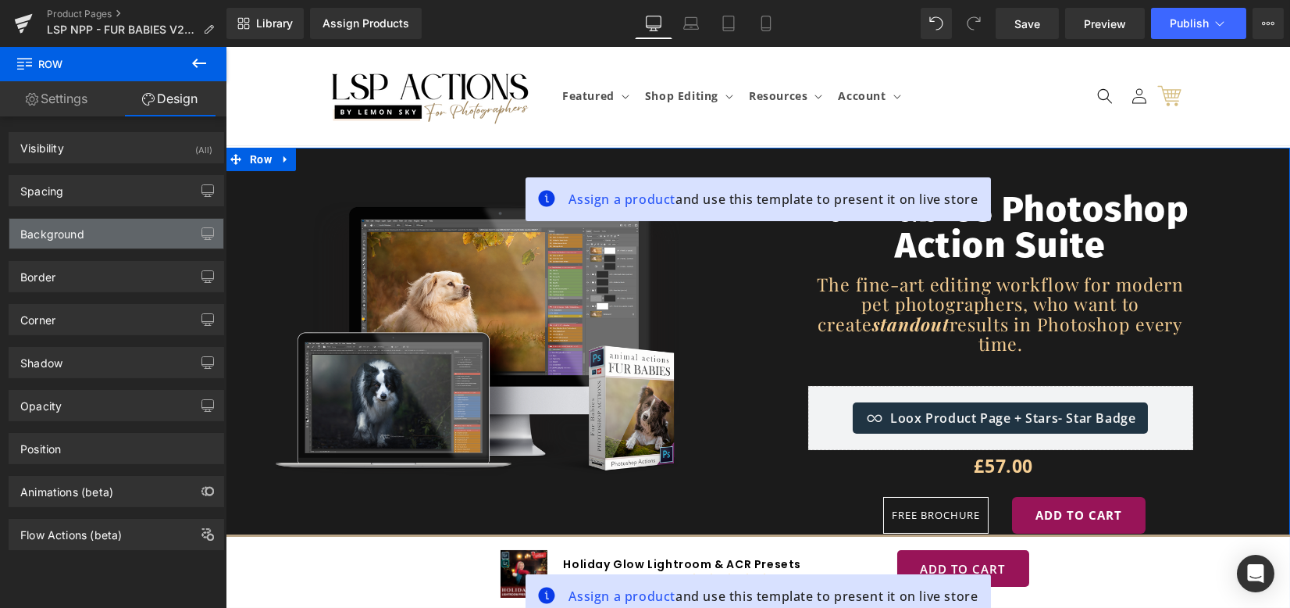
click at [70, 241] on div "Background" at bounding box center [116, 234] width 214 height 30
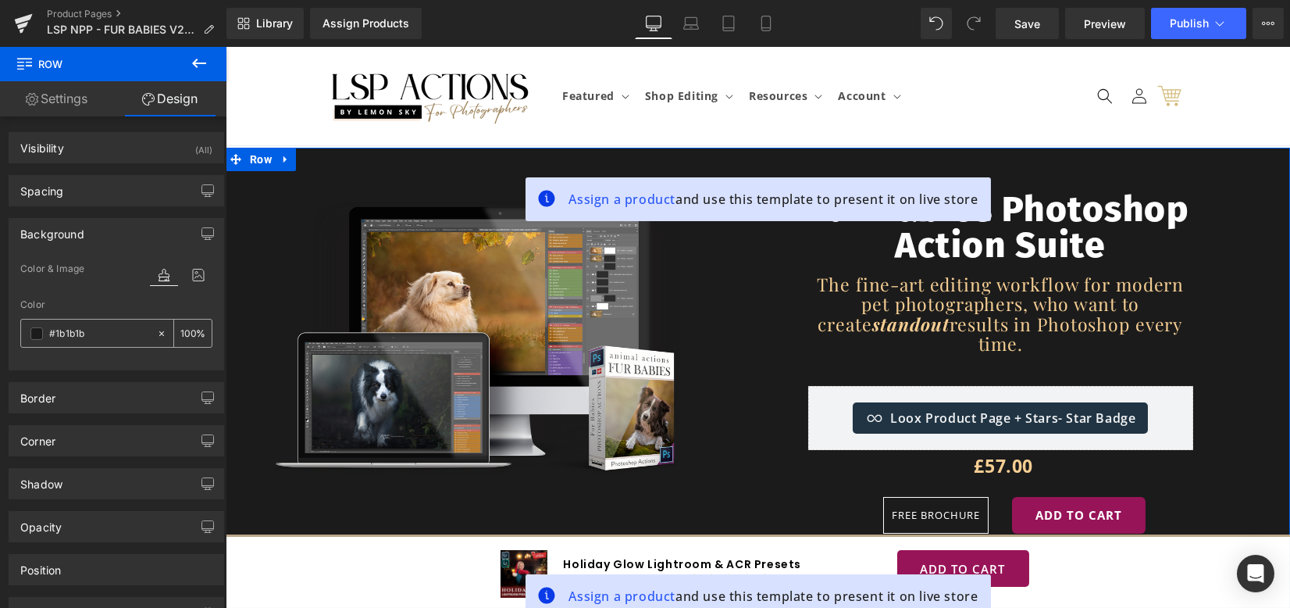
click at [40, 331] on span at bounding box center [36, 333] width 12 height 12
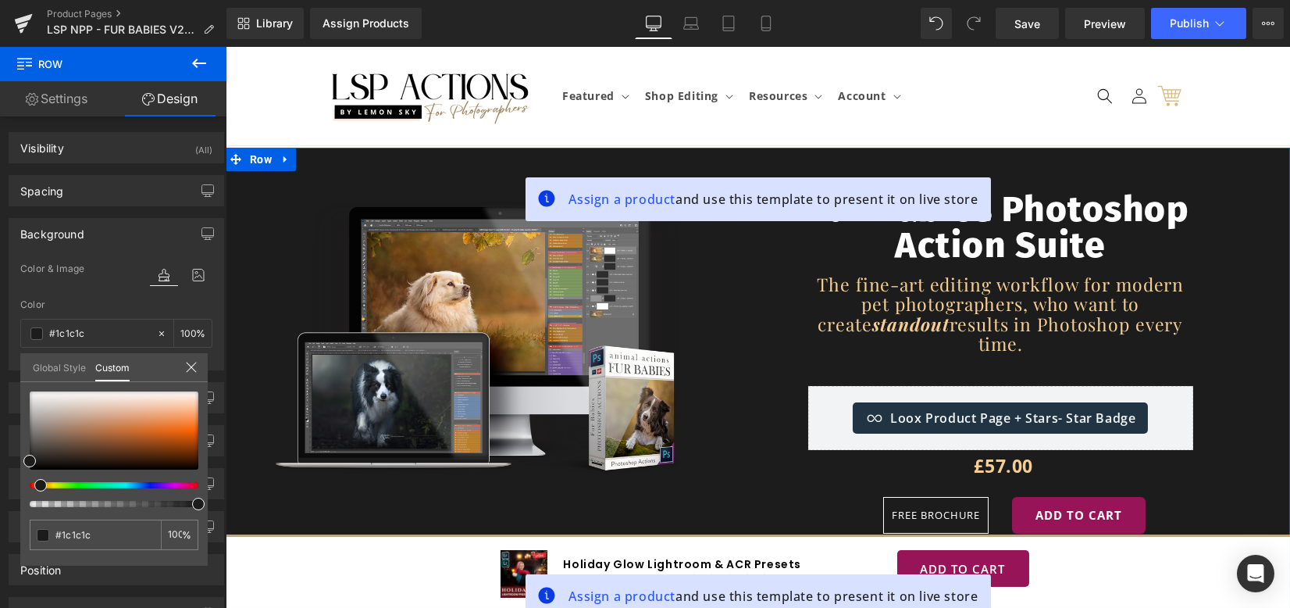
click at [38, 485] on span at bounding box center [40, 485] width 12 height 12
drag, startPoint x: 29, startPoint y: 463, endPoint x: 0, endPoint y: 462, distance: 28.9
click at [0, 370] on div "Background Color & Image color Color #1b1b1b 100 % Image Replace Image Upload i…" at bounding box center [117, 288] width 234 height 164
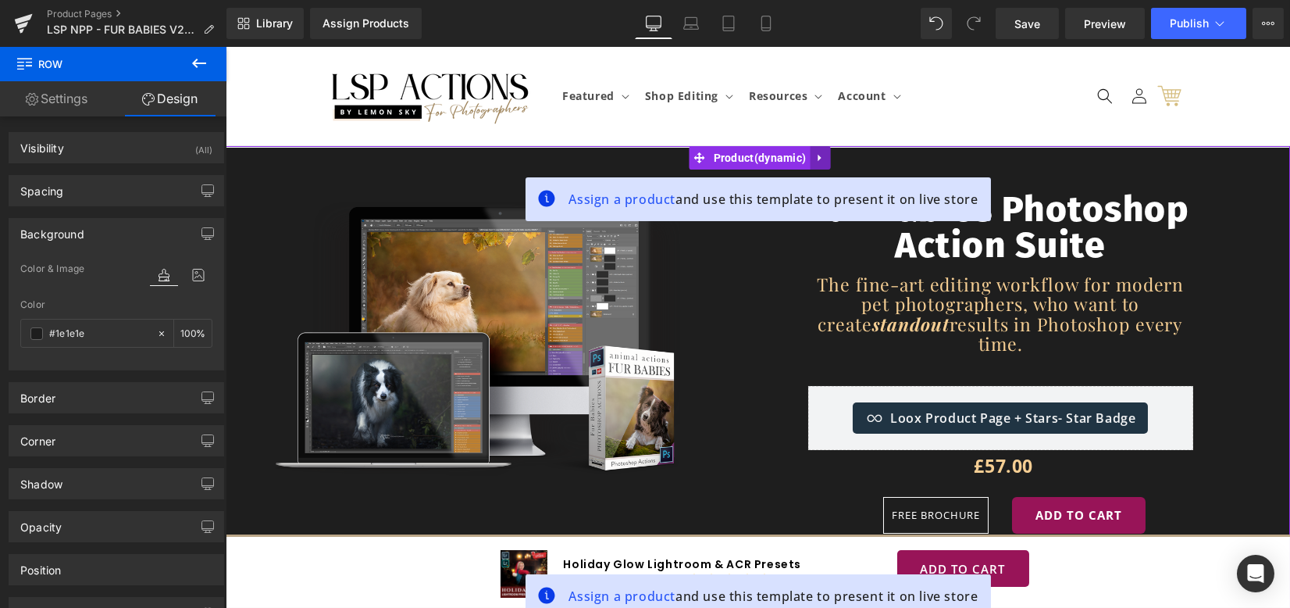
click at [825, 160] on icon at bounding box center [820, 158] width 11 height 12
click at [794, 162] on icon at bounding box center [789, 157] width 11 height 11
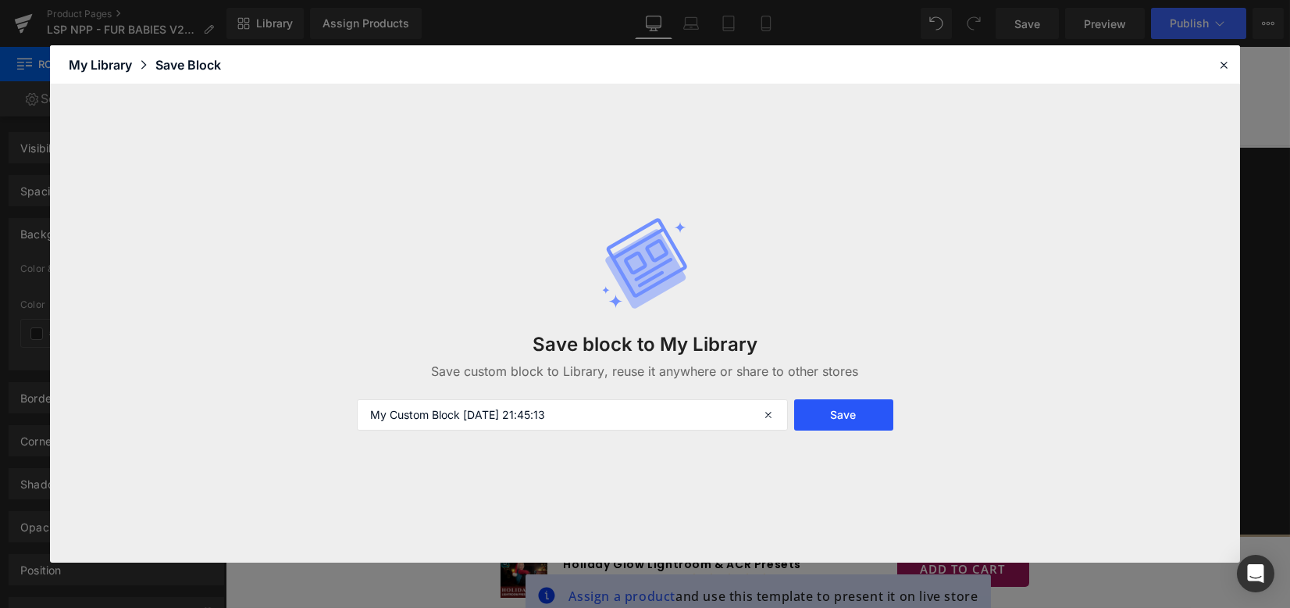
click at [815, 414] on button "Save" at bounding box center [843, 414] width 99 height 31
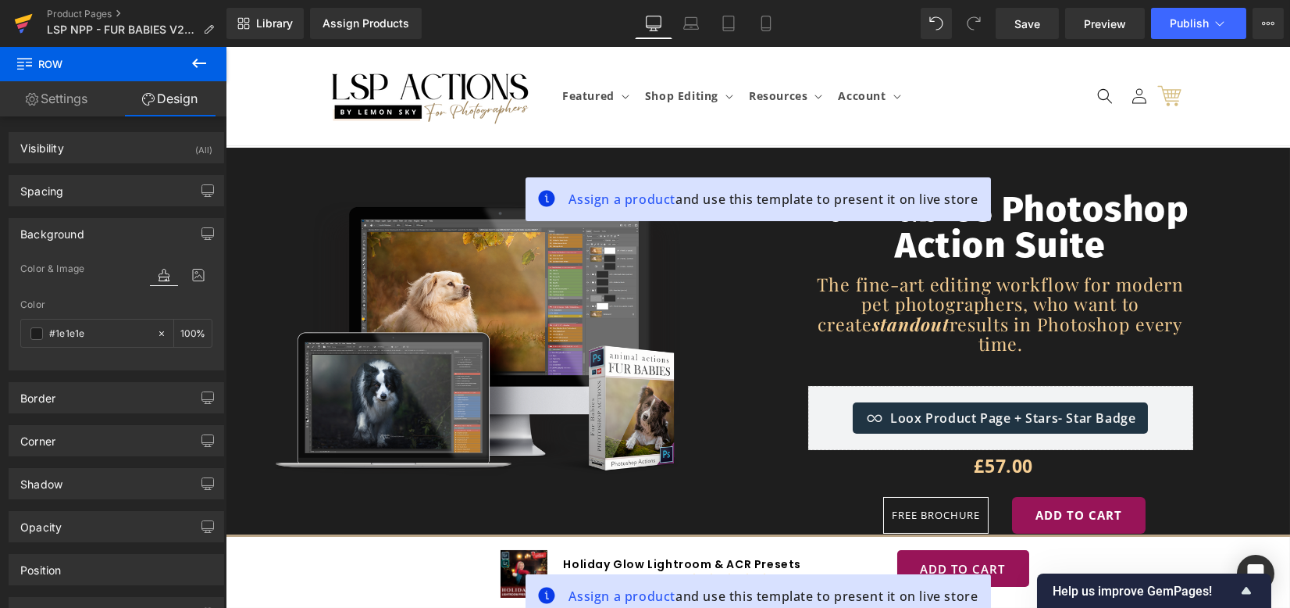
click at [24, 20] on icon at bounding box center [24, 19] width 18 height 10
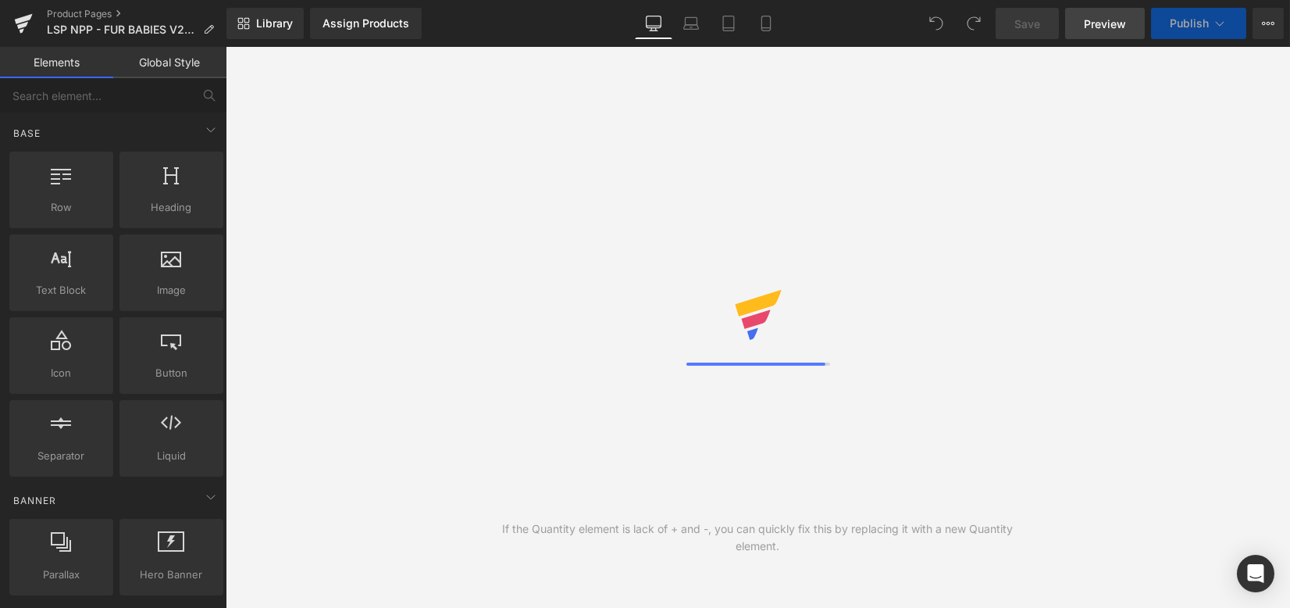
click at [1100, 27] on span "Preview" at bounding box center [1105, 24] width 42 height 16
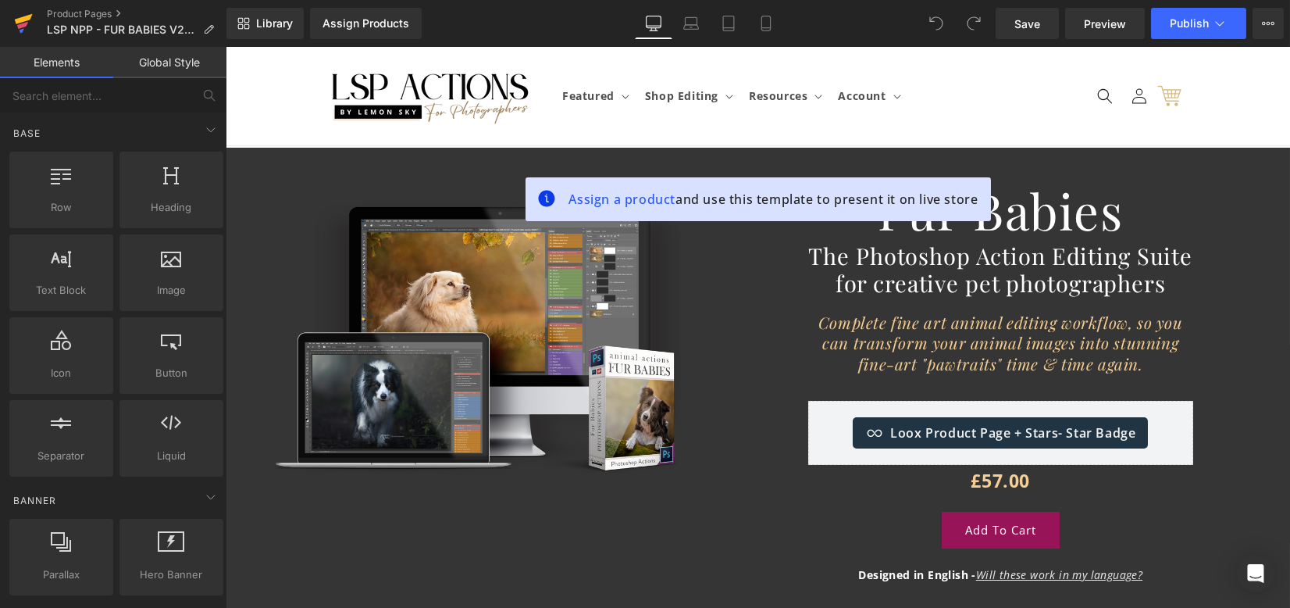
click at [19, 23] on icon at bounding box center [24, 19] width 18 height 10
